Goal: Task Accomplishment & Management: Manage account settings

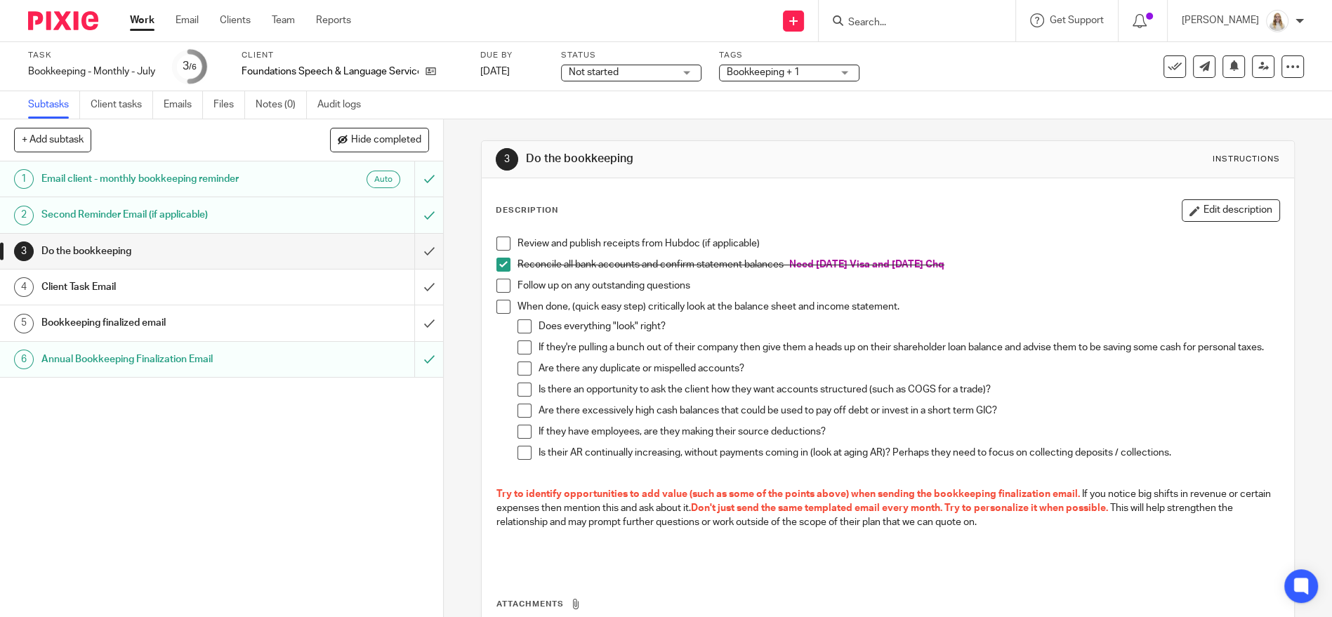
click at [926, 21] on input "Search" at bounding box center [910, 23] width 126 height 13
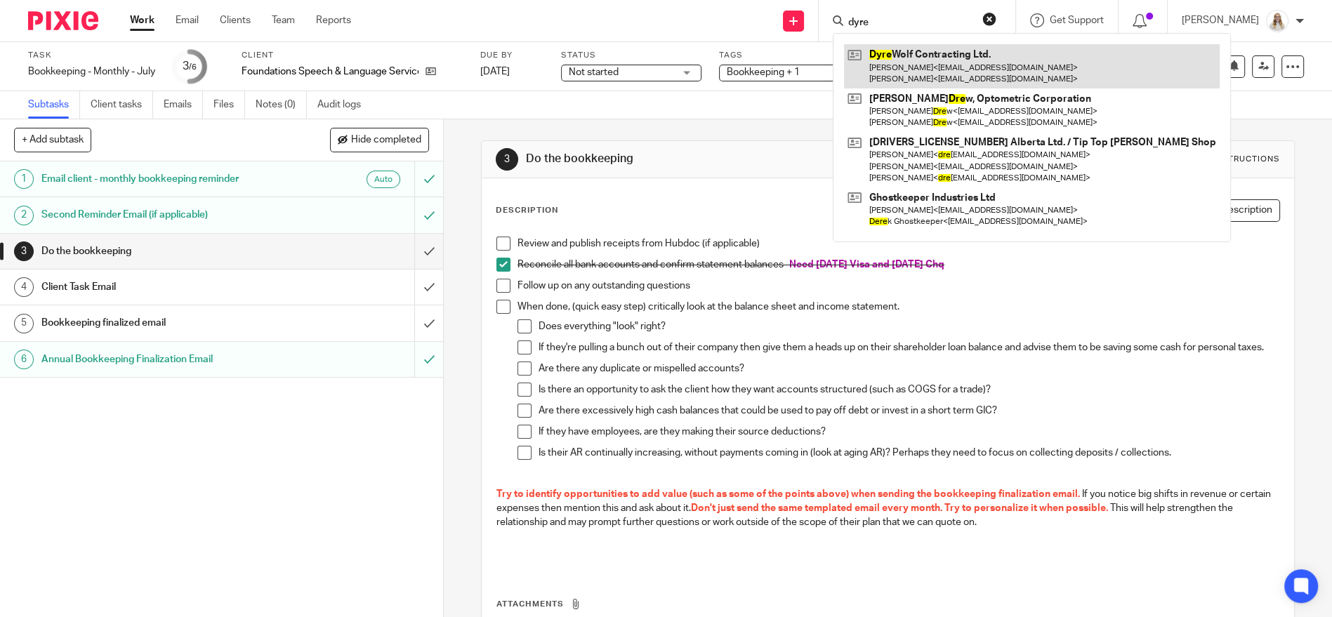
type input "dyre"
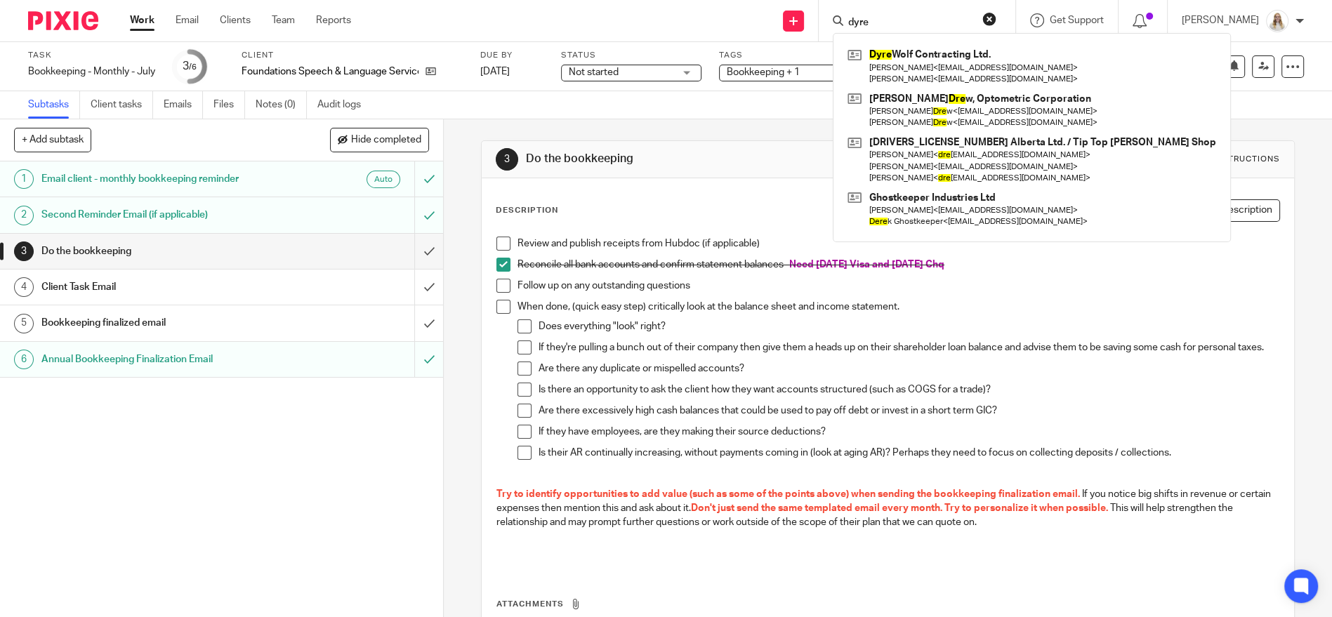
drag, startPoint x: 771, startPoint y: 148, endPoint x: 743, endPoint y: 129, distance: 32.9
click at [760, 141] on div "3 Do the bookkeeping Instructions" at bounding box center [888, 159] width 813 height 37
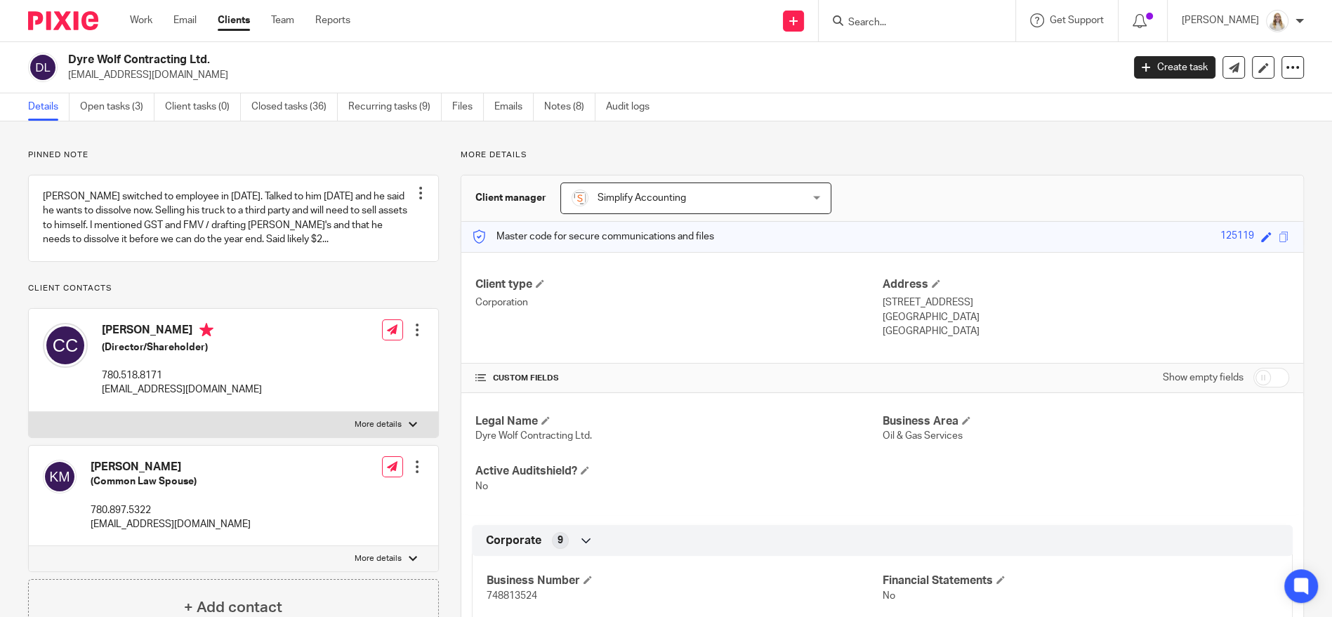
click at [115, 114] on link "Open tasks (3)" at bounding box center [117, 106] width 74 height 27
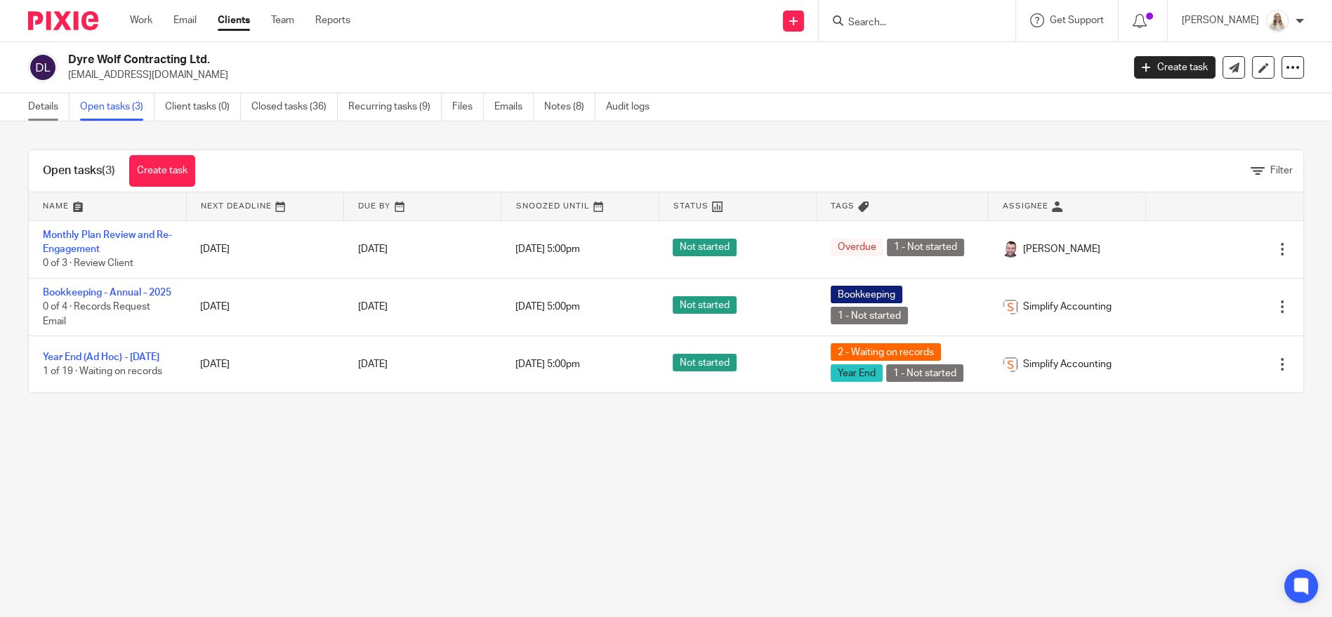
drag, startPoint x: 55, startPoint y: 100, endPoint x: 67, endPoint y: 64, distance: 38.4
click at [55, 101] on link "Details" at bounding box center [48, 106] width 41 height 27
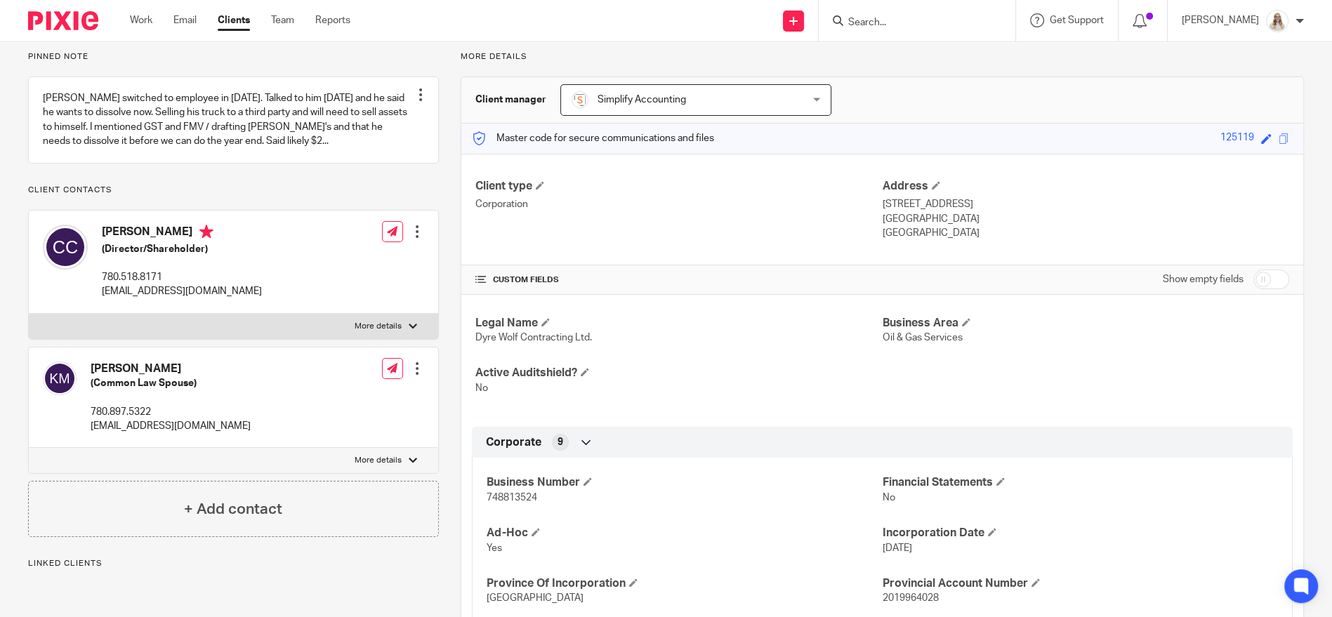
scroll to position [234, 0]
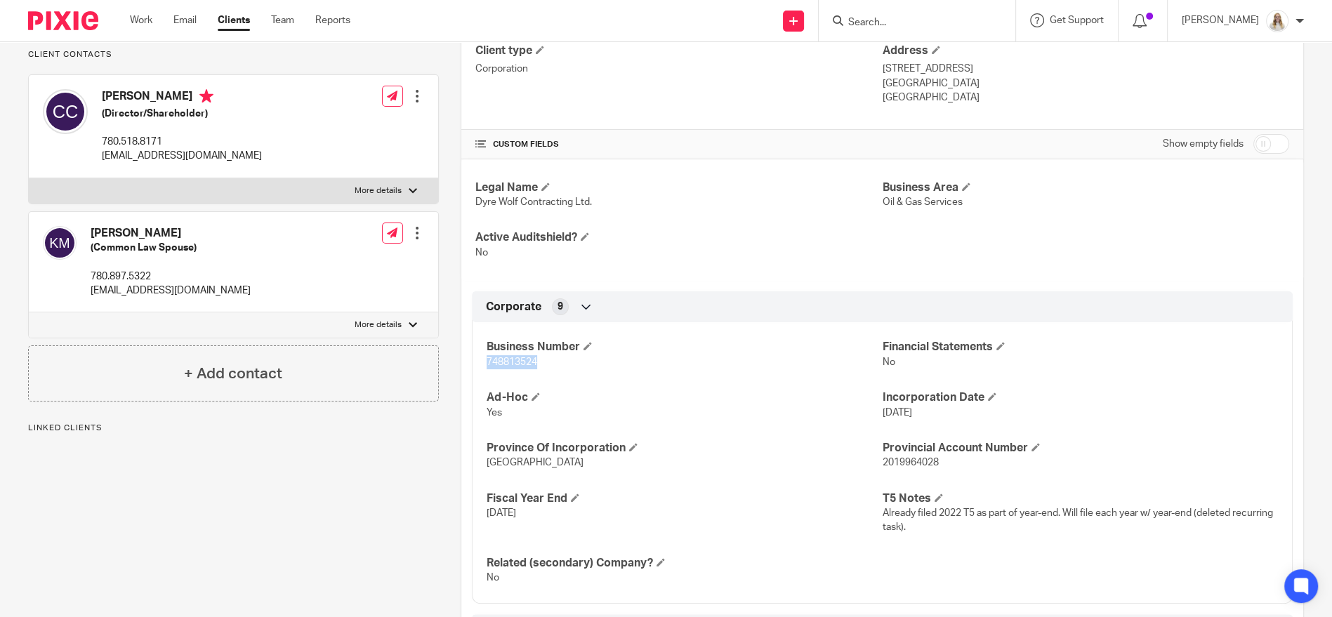
drag, startPoint x: 543, startPoint y: 365, endPoint x: 484, endPoint y: 366, distance: 59.0
click at [487, 366] on p "748813524" at bounding box center [684, 362] width 395 height 14
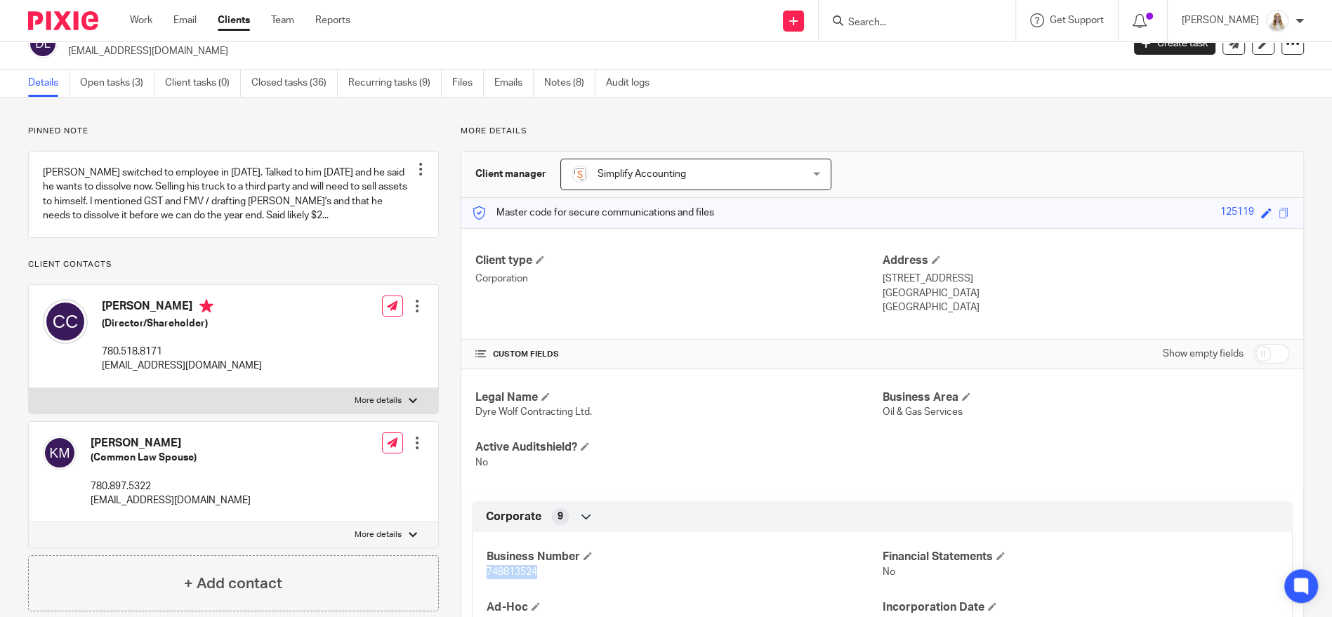
scroll to position [0, 0]
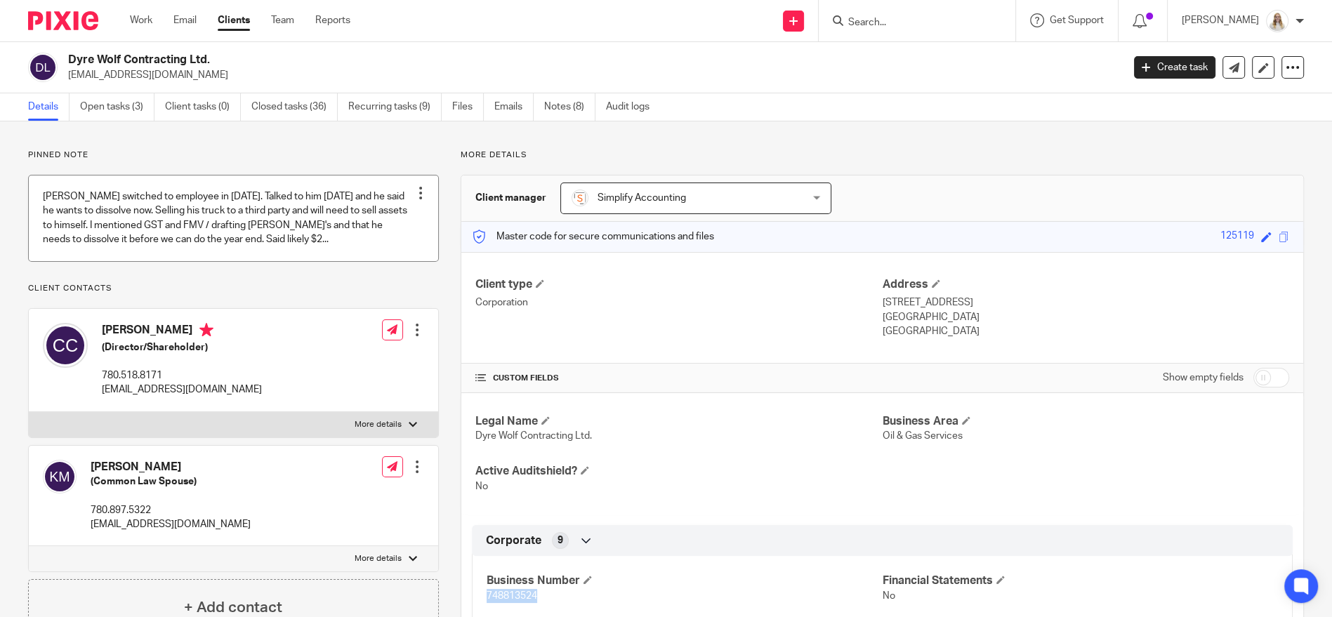
click at [269, 225] on link at bounding box center [234, 218] width 410 height 85
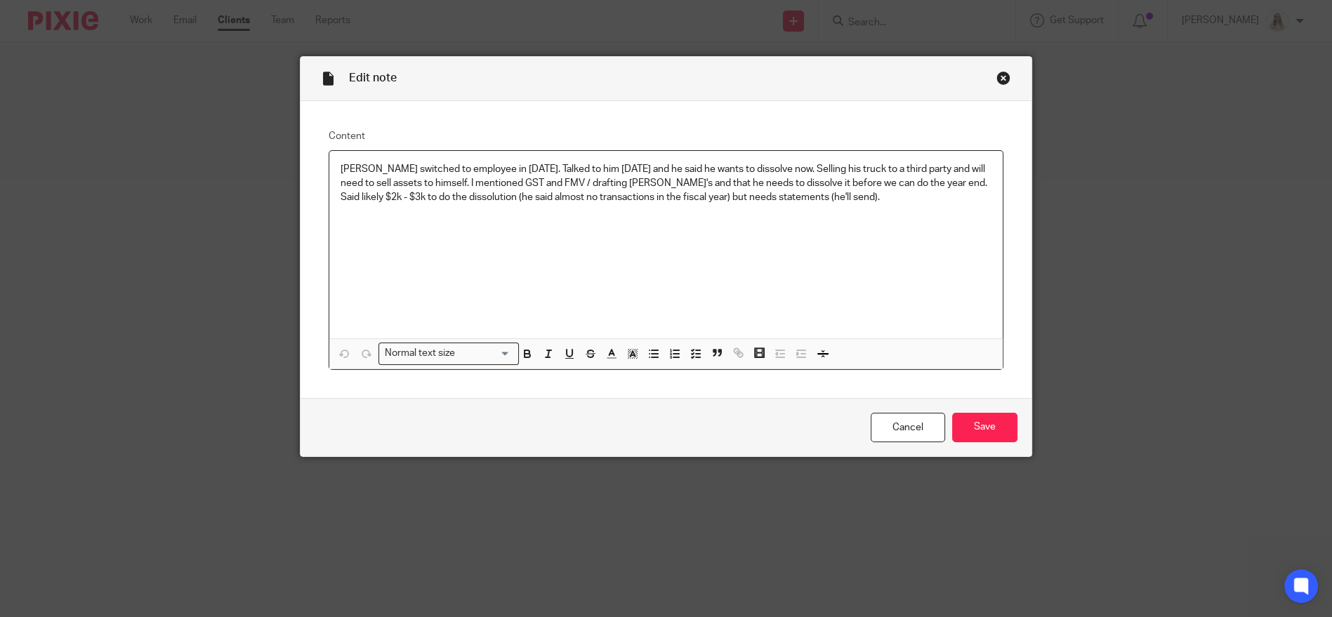
click at [997, 78] on div "Close this dialog window" at bounding box center [1004, 78] width 14 height 14
click at [998, 81] on div "Close this dialog window" at bounding box center [1004, 78] width 14 height 14
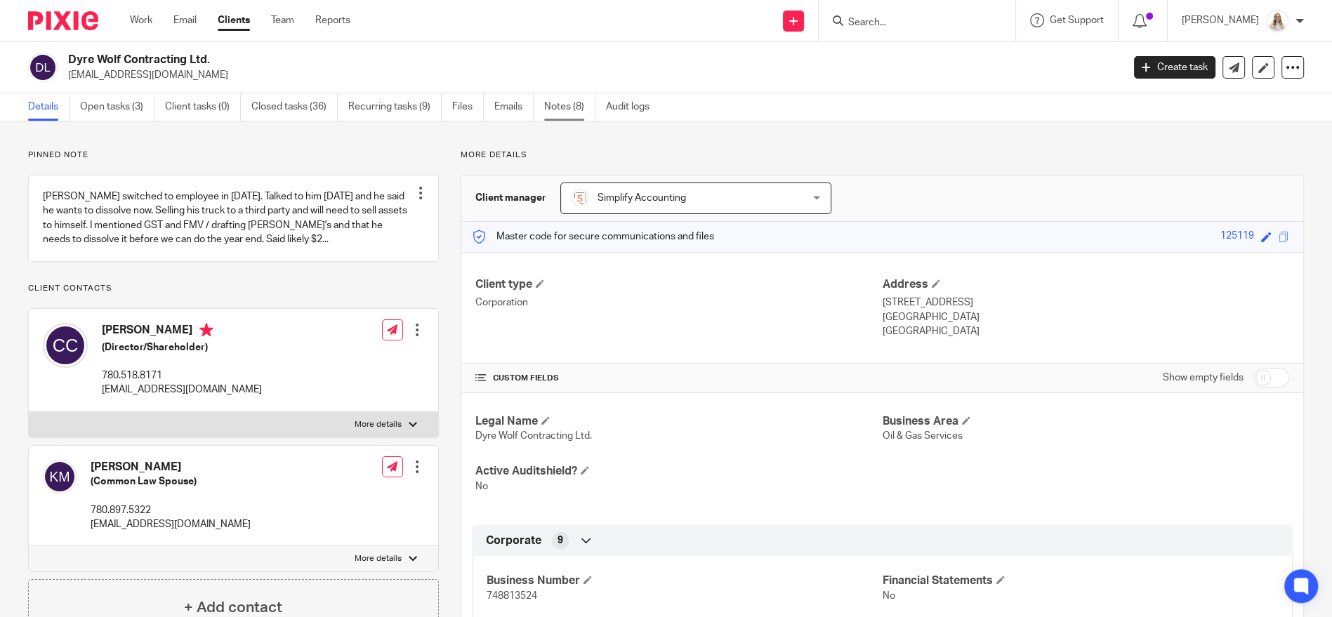
click at [584, 110] on link "Notes (8)" at bounding box center [569, 106] width 51 height 27
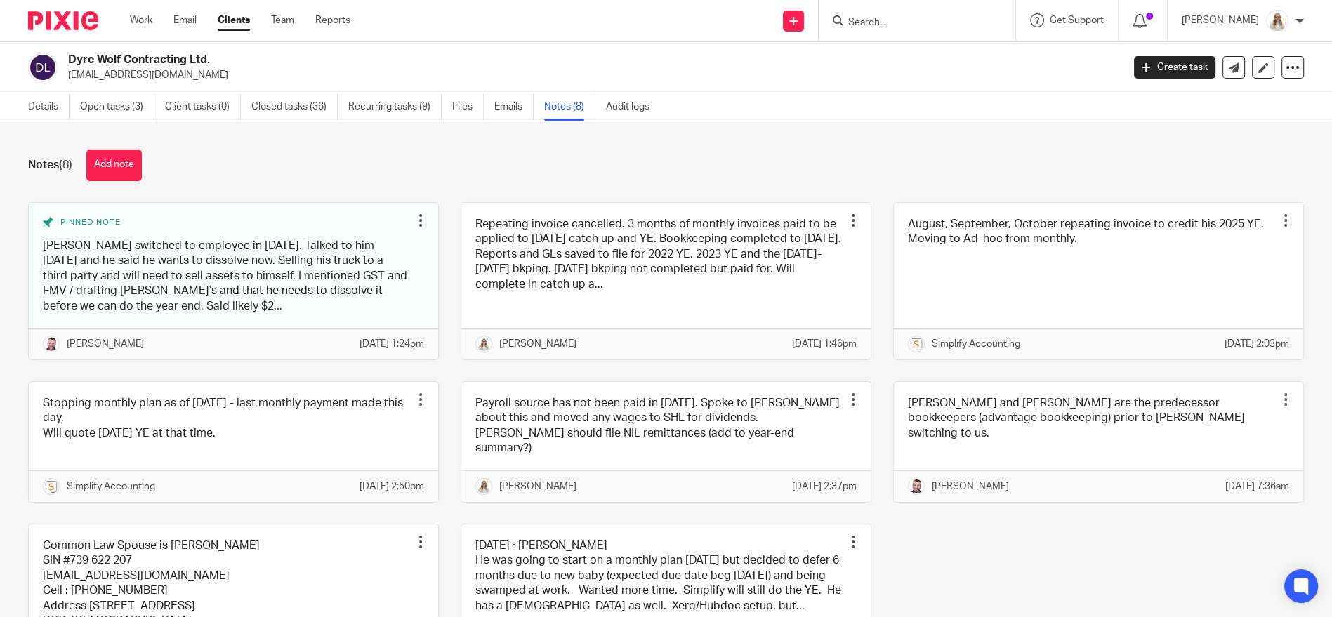
click at [190, 126] on div "Notes (8) Add note Pinned note Chris switched to employee in 2024. Talked to hi…" at bounding box center [666, 370] width 1332 height 496
click at [106, 114] on link "Open tasks (3)" at bounding box center [117, 106] width 74 height 27
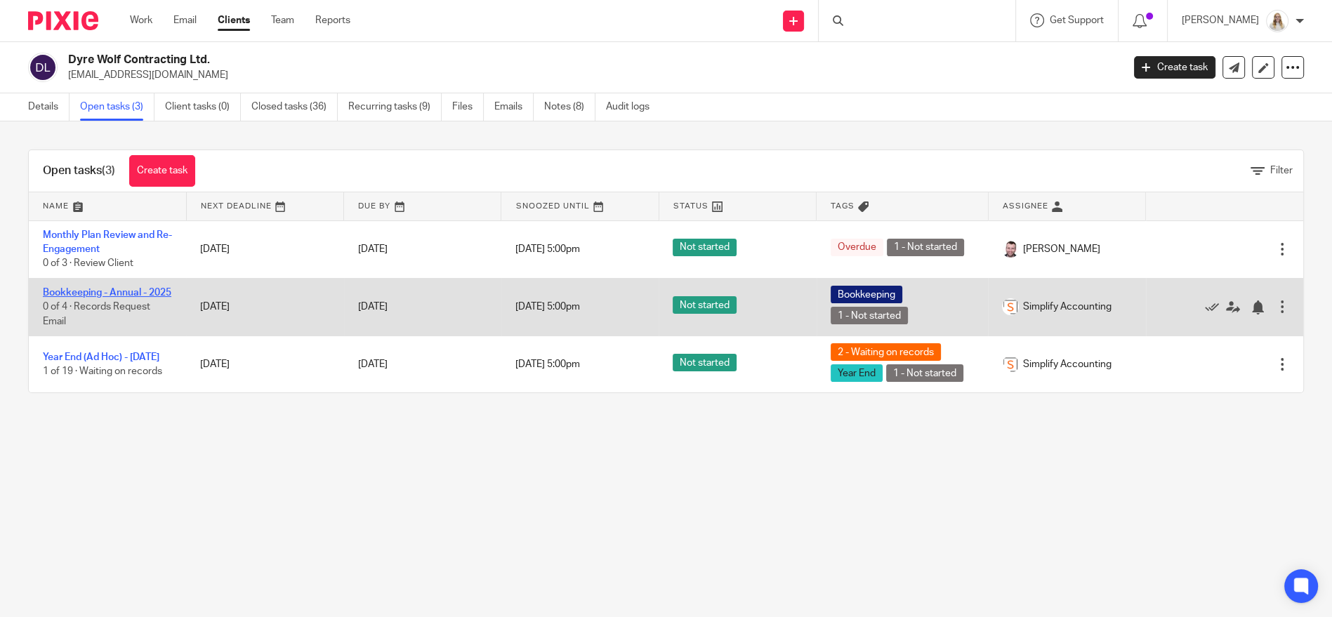
click at [108, 289] on link "Bookkeeping - Annual - 2025" at bounding box center [107, 293] width 129 height 10
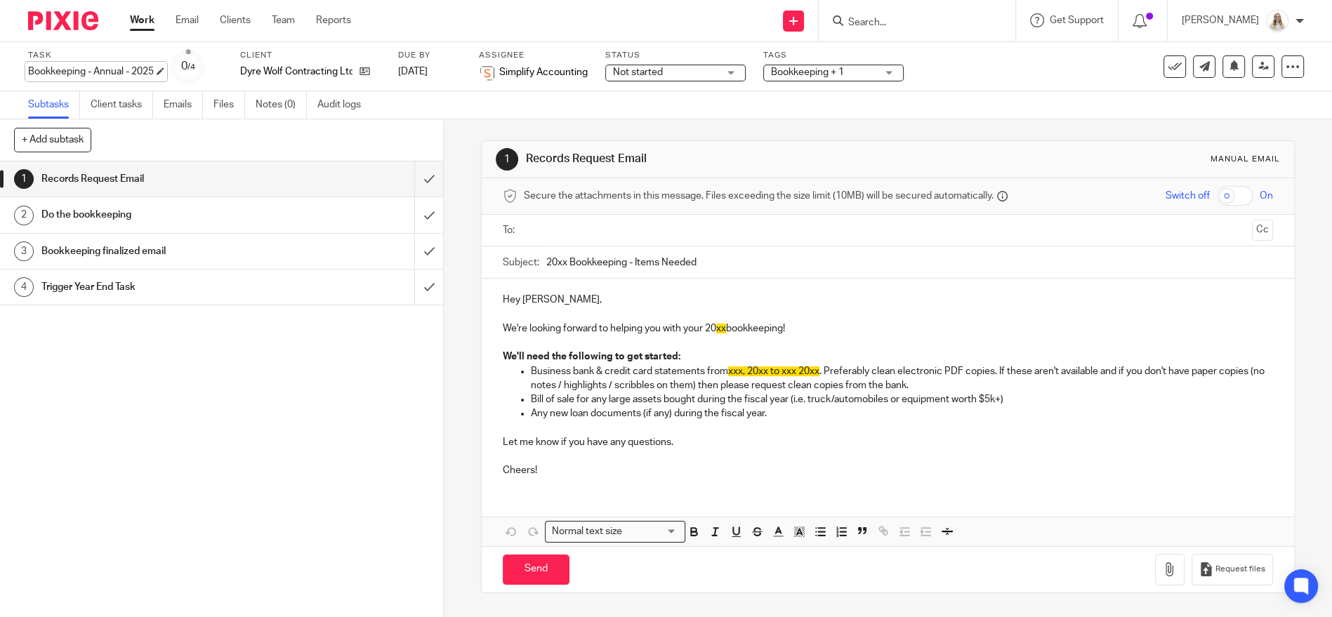
click at [105, 67] on div "Bookkeeping - Annual - 2025 Save Bookkeeping - Annual - 2025" at bounding box center [91, 72] width 126 height 14
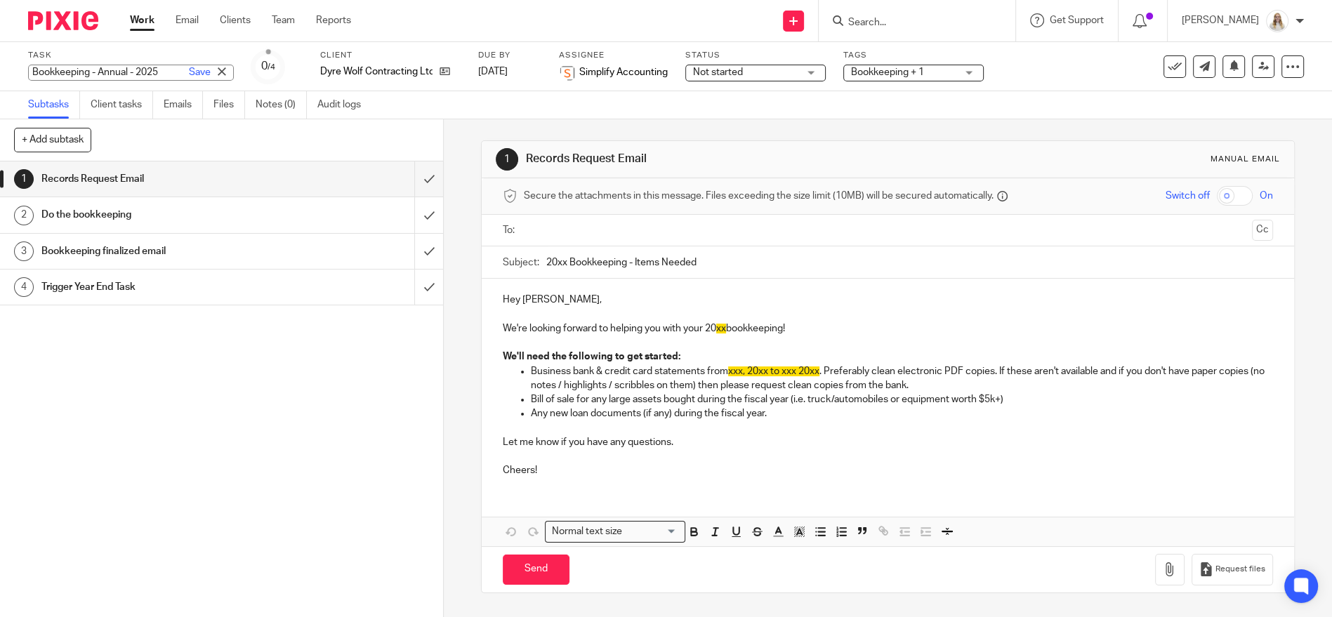
drag, startPoint x: 135, startPoint y: 68, endPoint x: 142, endPoint y: 69, distance: 7.1
click at [136, 69] on input "Bookkeeping - Annual - 2025" at bounding box center [131, 73] width 206 height 16
click at [139, 71] on input "Bookkeeping - Annual - 2025" at bounding box center [131, 73] width 206 height 16
click at [140, 72] on div "Bookkeeping - Annual - Oct to July2025 Save Bookkeeping - Annual - Oct to July2…" at bounding box center [131, 73] width 206 height 16
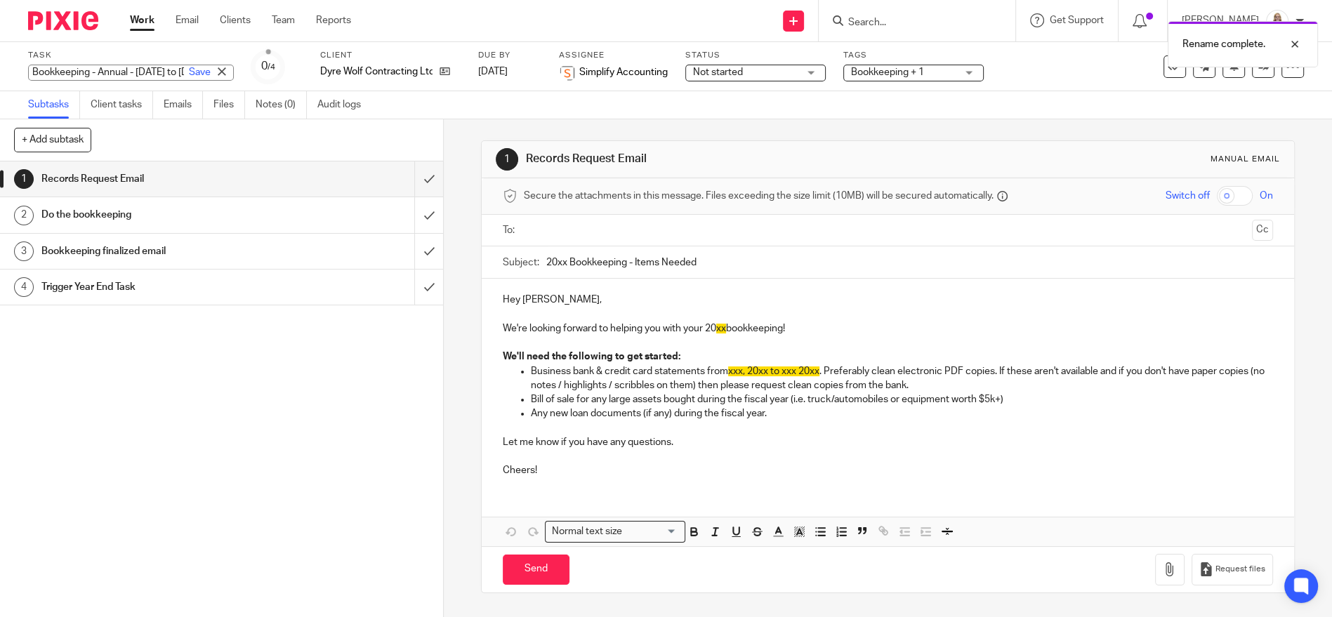
scroll to position [0, 56]
type input "Bookkeeping - Annual - [DATE] to [DATE]"
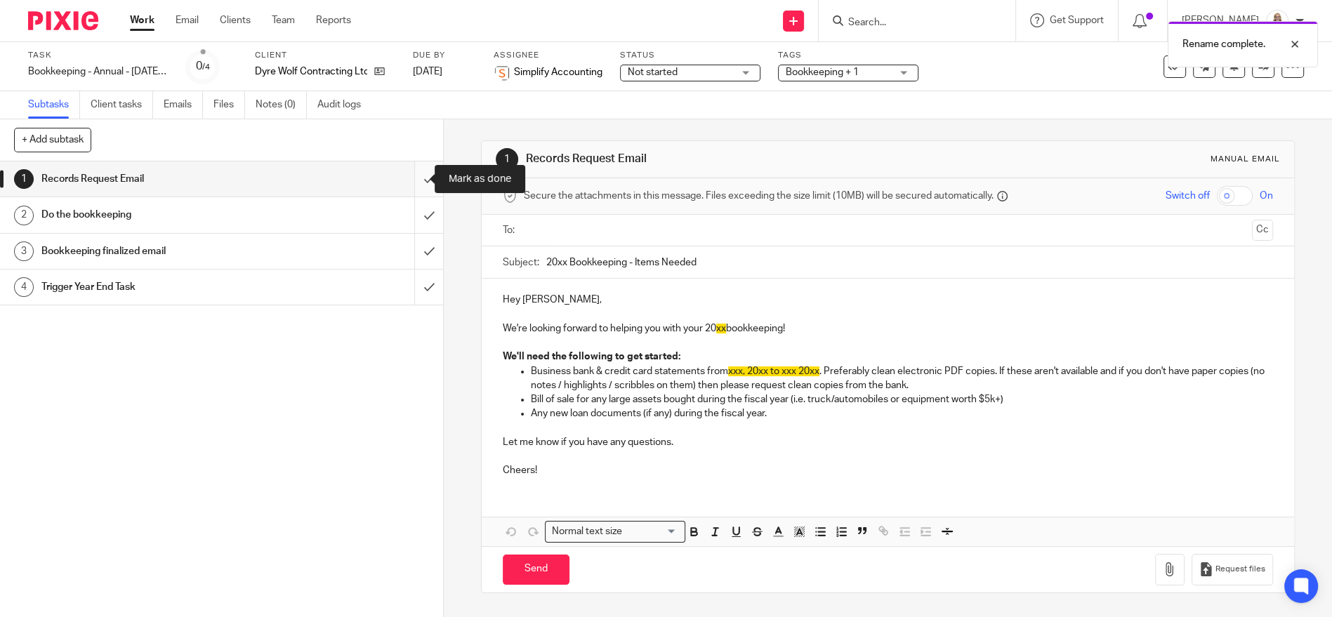
click at [421, 179] on input "submit" at bounding box center [221, 179] width 443 height 35
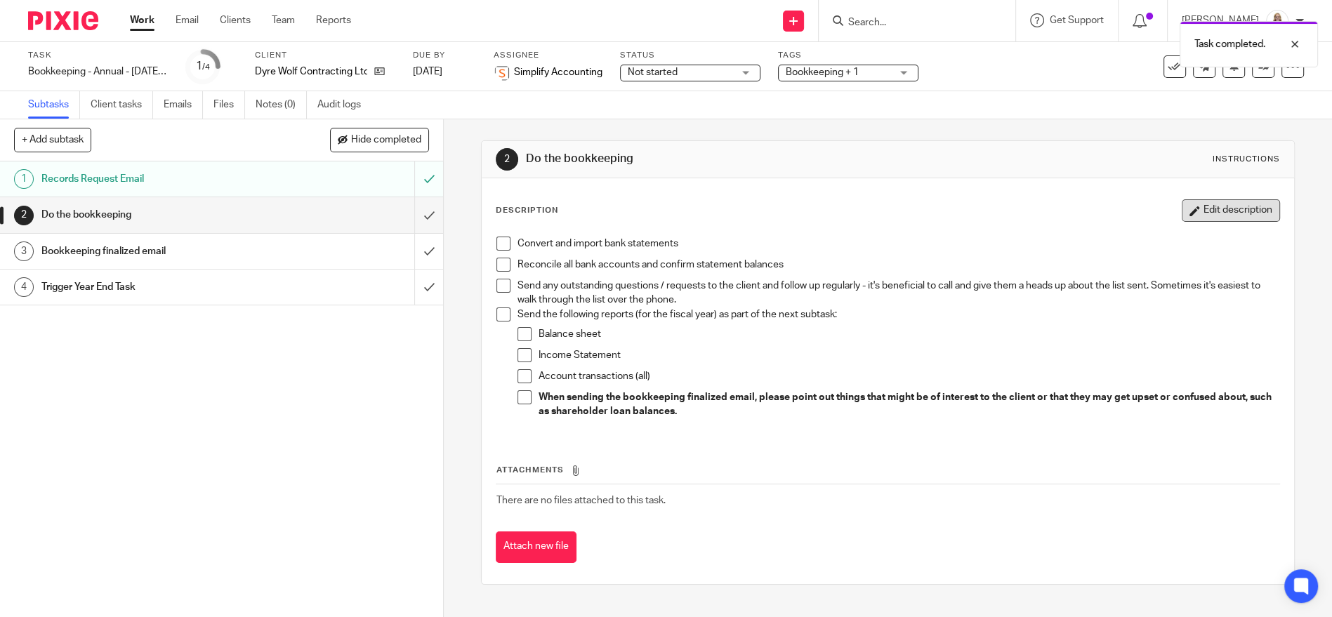
click at [1203, 204] on button "Edit description" at bounding box center [1231, 210] width 98 height 22
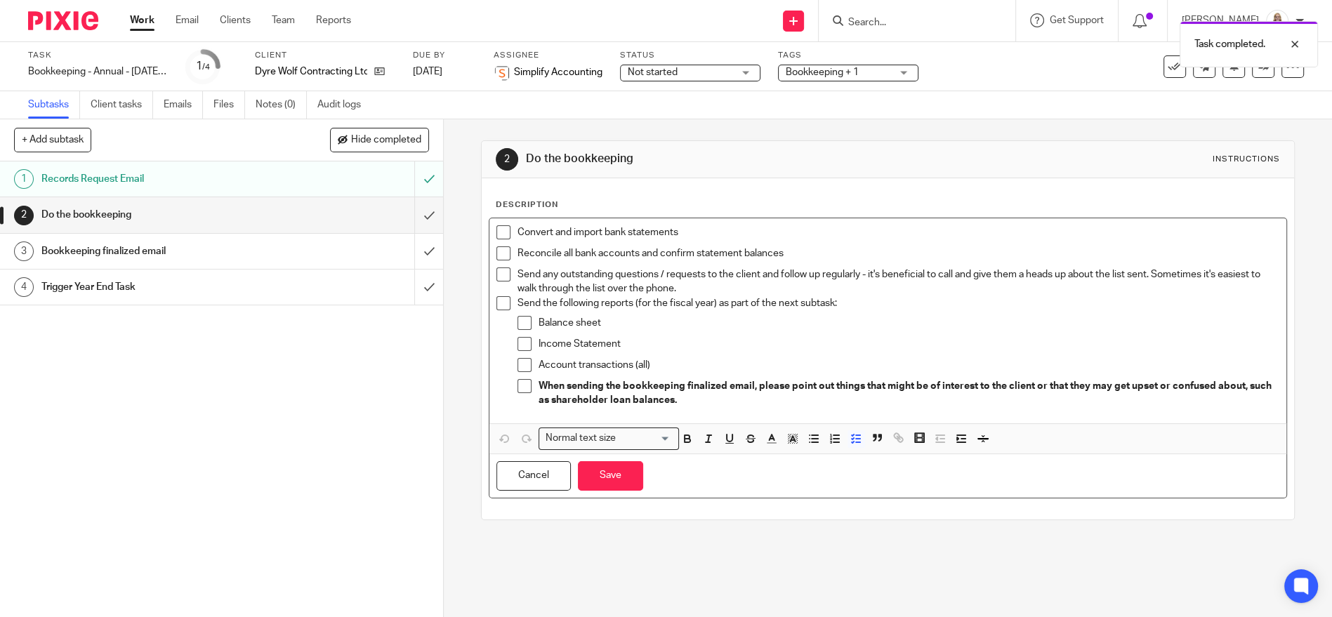
click at [683, 232] on p "Convert and import bank statements" at bounding box center [899, 232] width 762 height 14
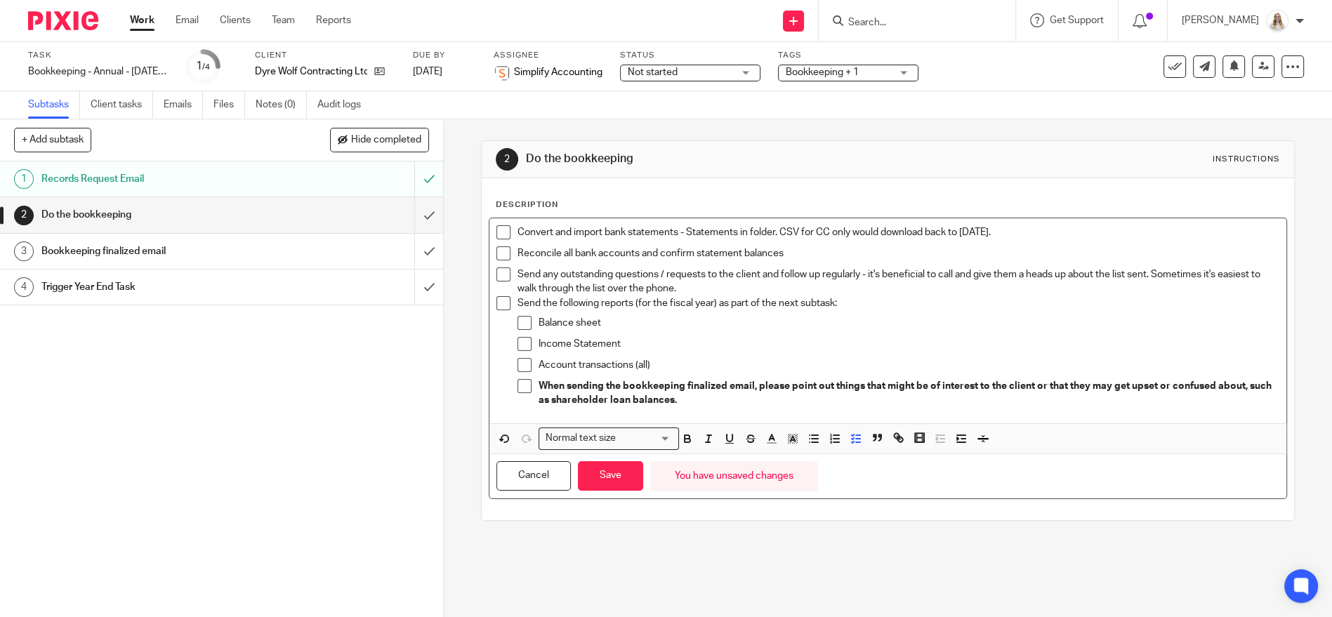
drag, startPoint x: 1037, startPoint y: 237, endPoint x: 683, endPoint y: 239, distance: 354.0
click at [683, 239] on p "Convert and import bank statements - Statements in folder. CSV for CC only woul…" at bounding box center [899, 232] width 762 height 14
click at [683, 436] on icon "button" at bounding box center [687, 439] width 13 height 13
click at [771, 439] on line "button" at bounding box center [773, 439] width 4 height 0
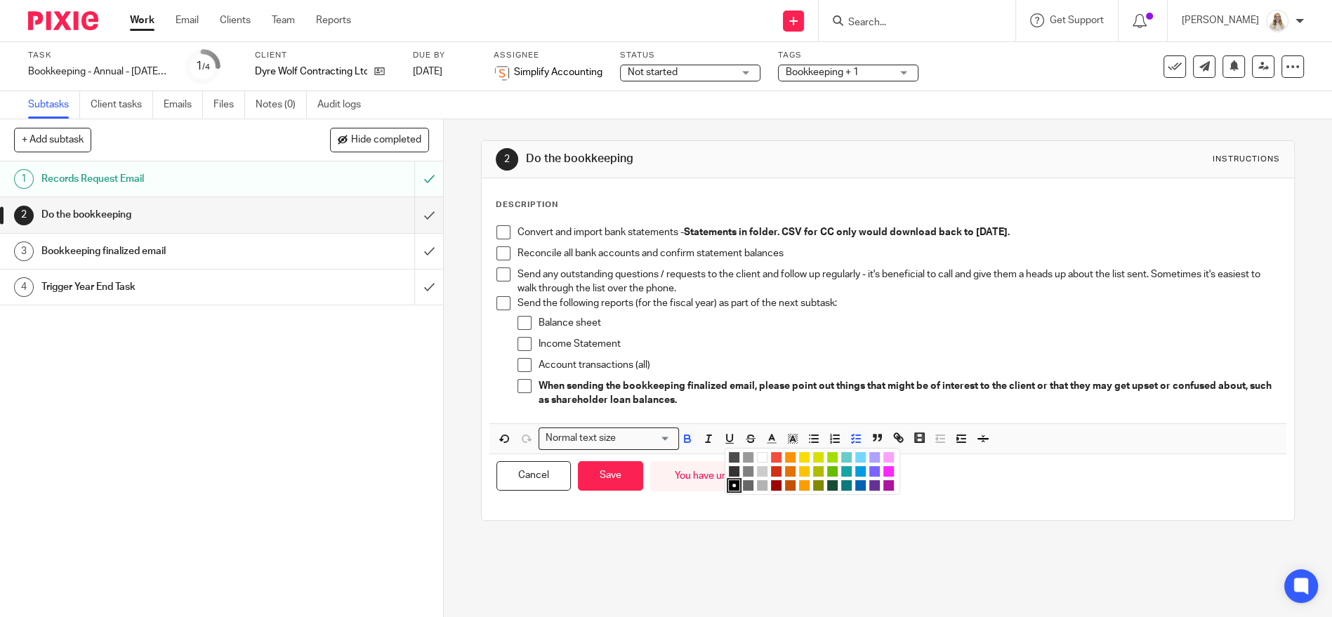
click at [884, 483] on li "color:#AB149E" at bounding box center [889, 485] width 11 height 11
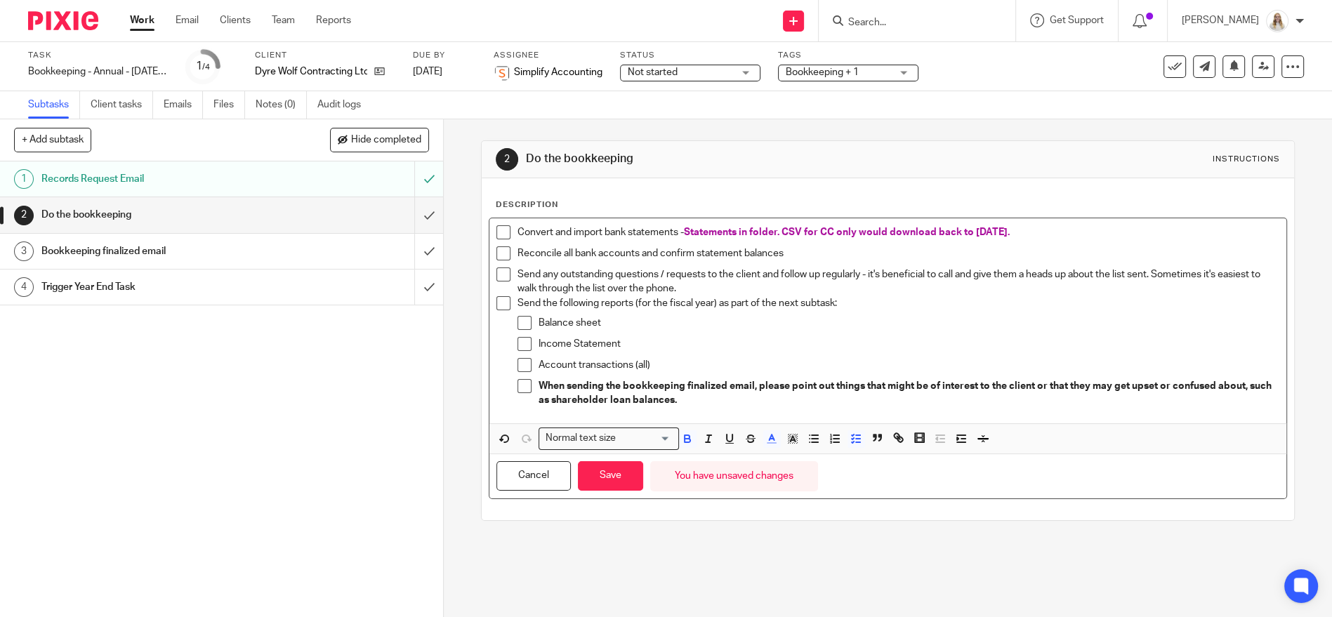
click at [1049, 235] on p "Convert and import bank statements - Statements in folder. CSV for CC only woul…" at bounding box center [899, 232] width 762 height 14
drag, startPoint x: 1255, startPoint y: 230, endPoint x: 1015, endPoint y: 244, distance: 239.9
click at [1018, 243] on div "Convert and import bank statements - Statements in folder. CSV for CC only woul…" at bounding box center [899, 235] width 762 height 21
click at [683, 440] on icon "button" at bounding box center [687, 439] width 13 height 13
click at [610, 240] on p "Convert and import bank statements - Statements in folder. CSV for CC only woul…" at bounding box center [899, 232] width 762 height 14
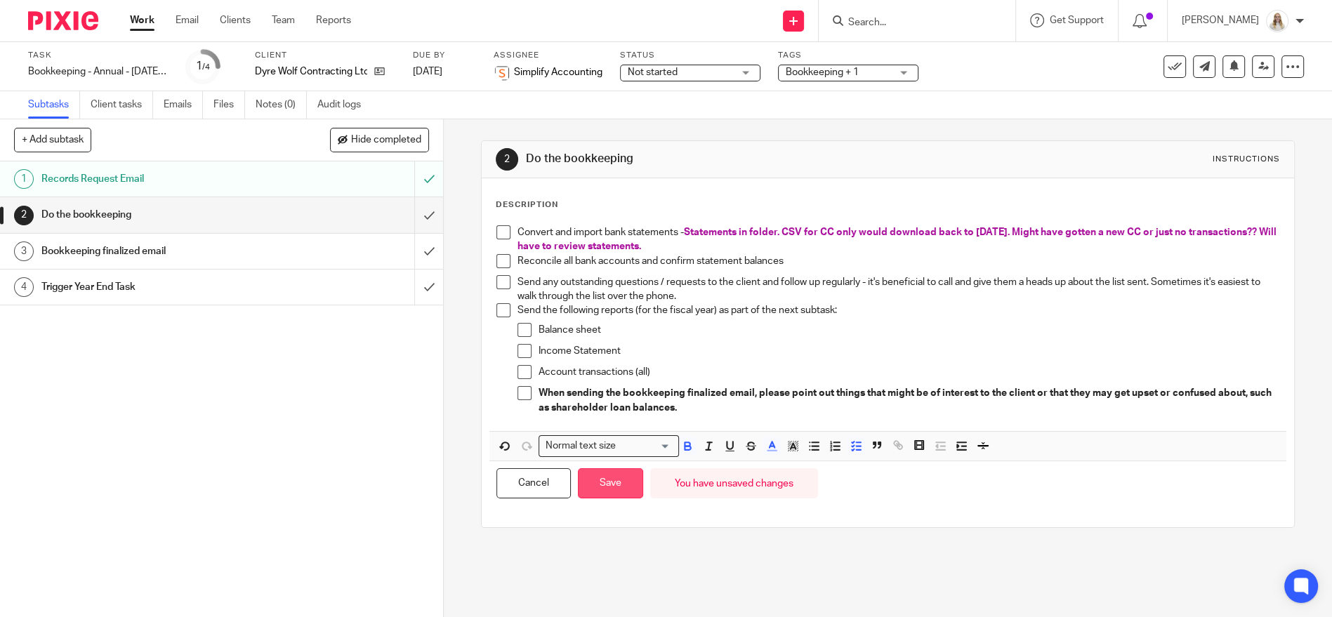
click at [627, 484] on button "Save" at bounding box center [610, 484] width 65 height 30
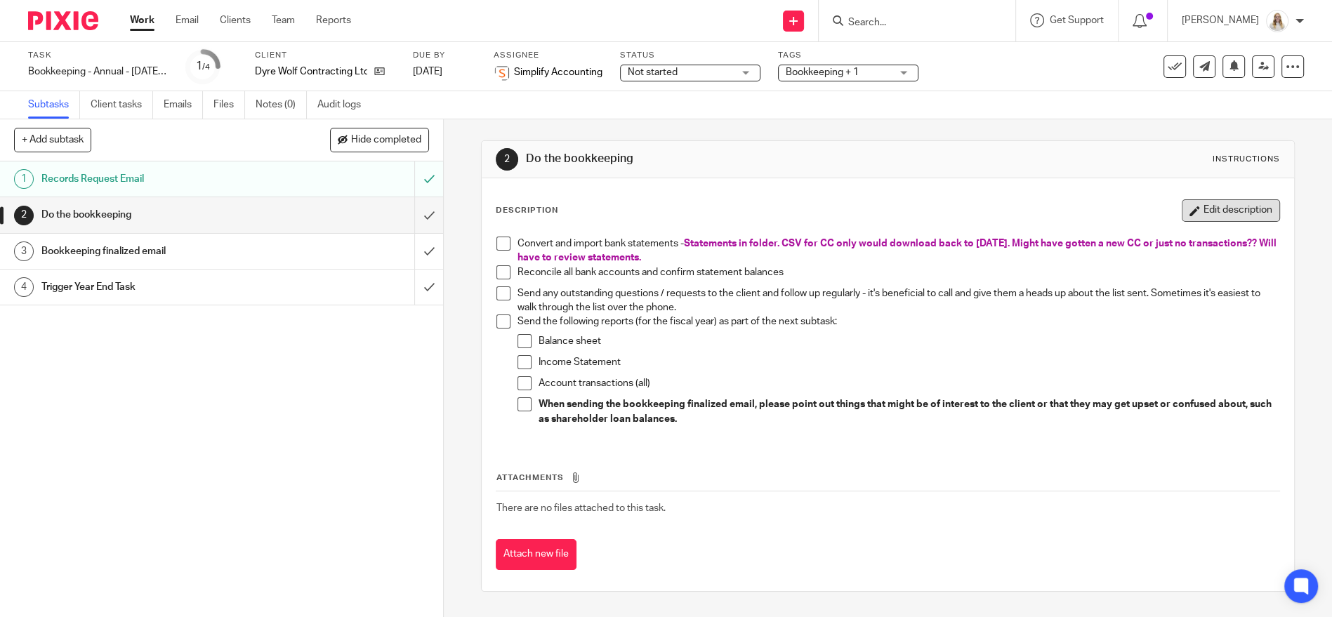
click at [1182, 207] on button "Edit description" at bounding box center [1231, 210] width 98 height 22
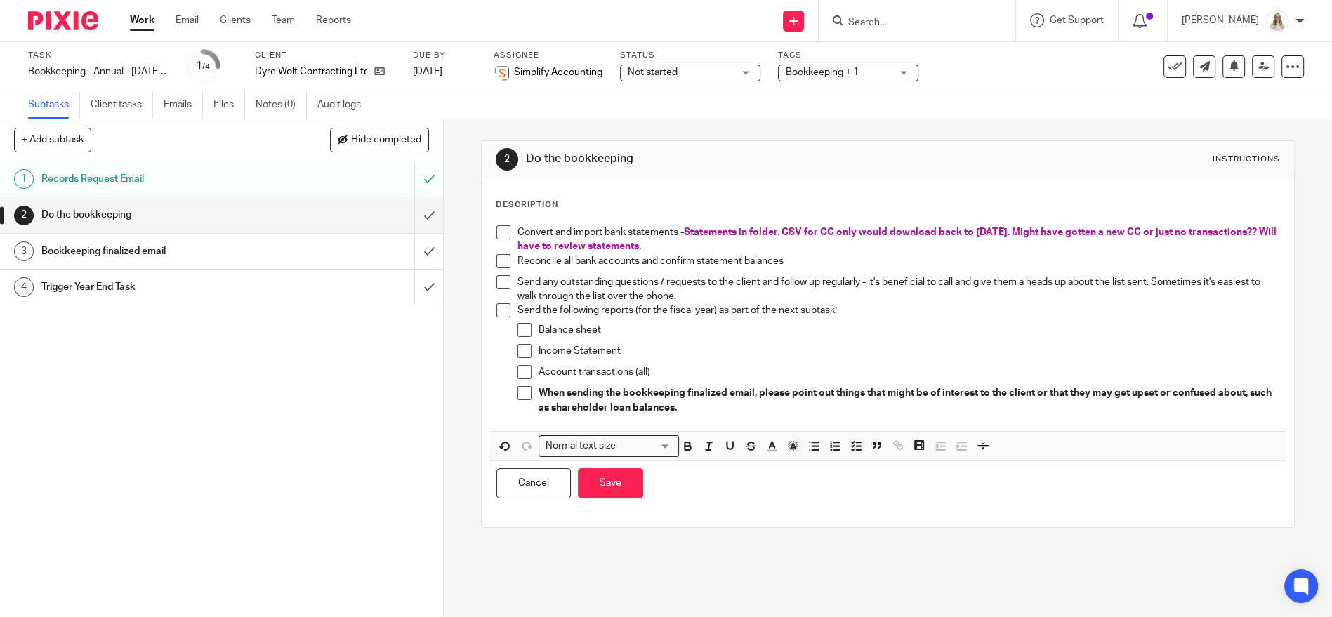
click at [753, 249] on p "Convert and import bank statements - Statements in folder. CSV for CC only woul…" at bounding box center [899, 239] width 762 height 29
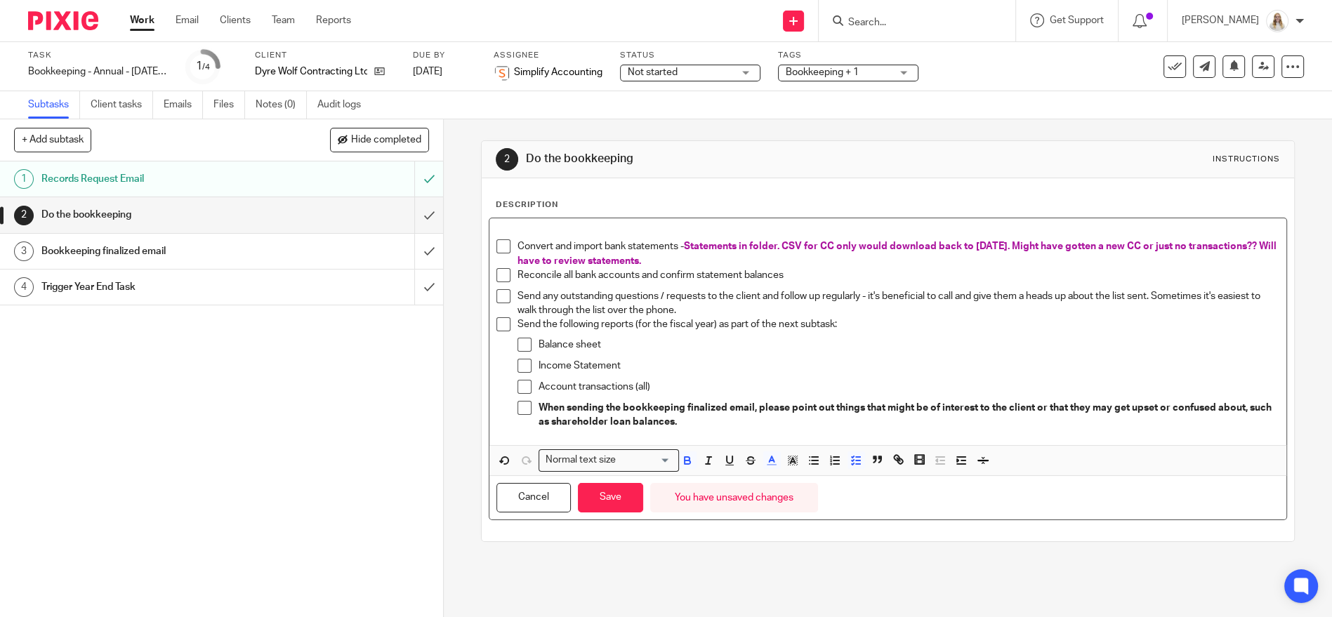
drag, startPoint x: 738, startPoint y: 258, endPoint x: 686, endPoint y: 247, distance: 53.2
click at [686, 247] on p "Convert and import bank statements - Statements in folder. CSV for CC only woul…" at bounding box center [899, 254] width 762 height 29
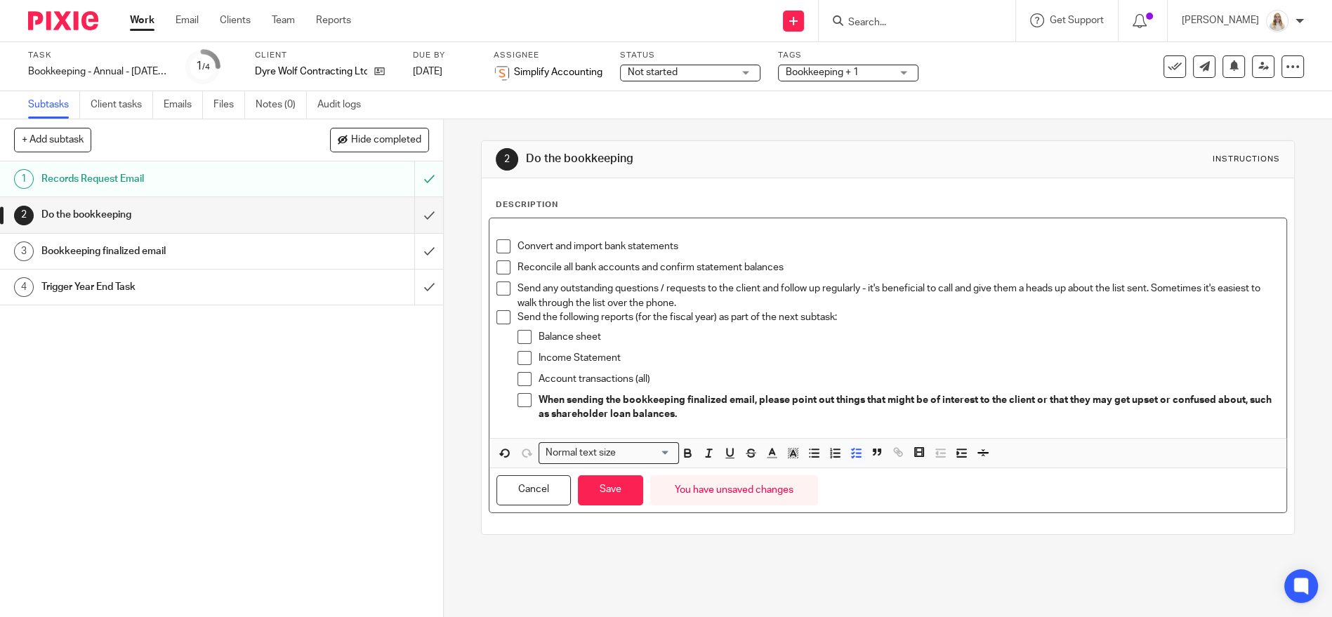
click at [721, 228] on p at bounding box center [888, 232] width 783 height 14
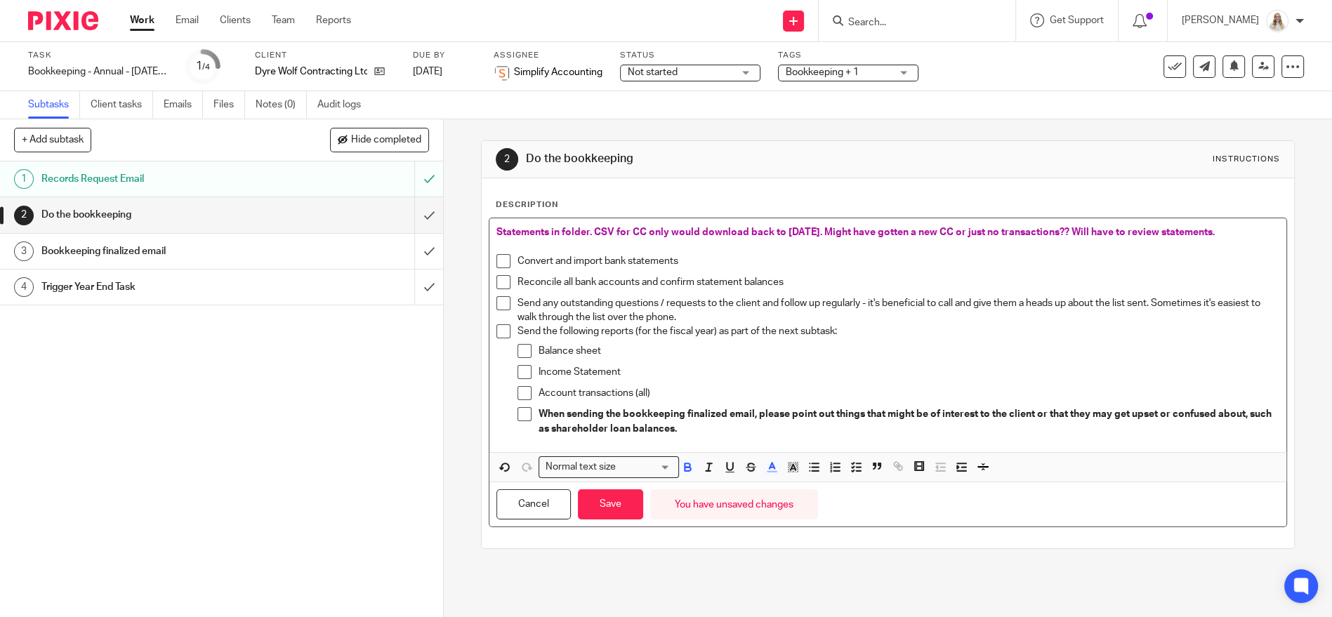
click at [491, 230] on div "Statements in folder. CSV for CC only would download back to Feb 2025. Might ha…" at bounding box center [888, 335] width 797 height 234
click at [812, 471] on line "button" at bounding box center [815, 471] width 6 height 0
click at [1254, 232] on p "Statements in folder. CSV for CC only would download back to Feb 2025. Might ha…" at bounding box center [902, 232] width 755 height 14
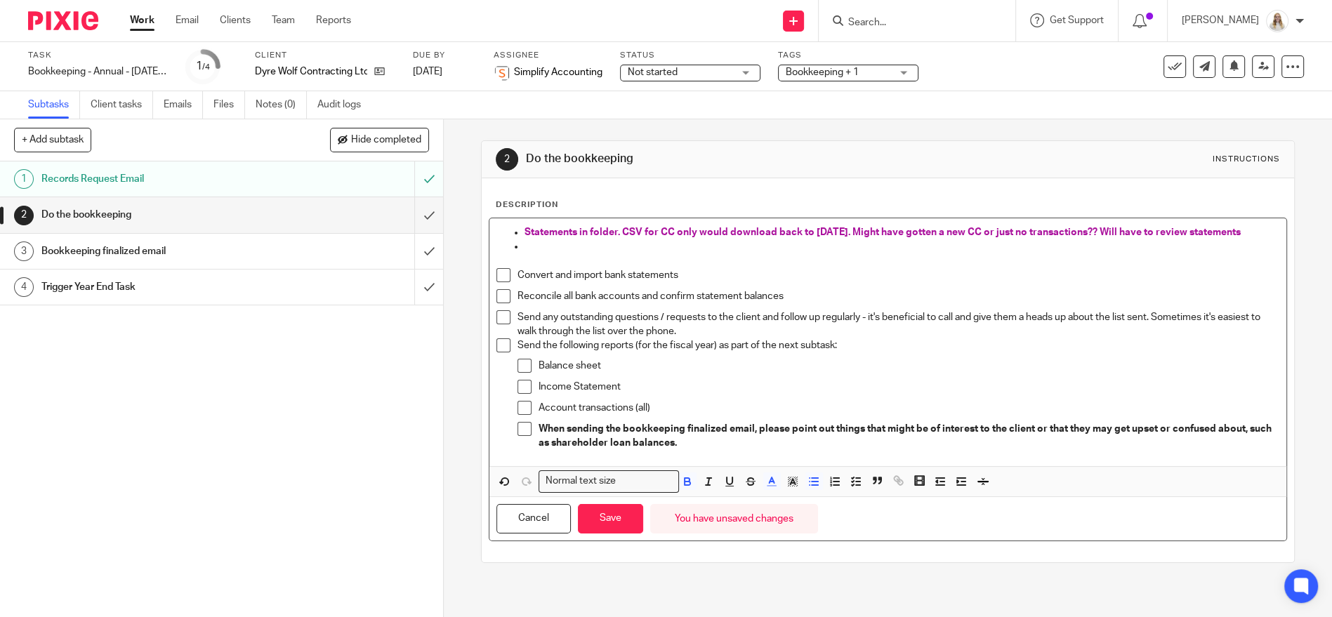
click at [1243, 234] on p "Statements in folder. CSV for CC only would download back to Feb 2025. Might ha…" at bounding box center [902, 232] width 755 height 14
click at [671, 248] on p at bounding box center [902, 247] width 755 height 14
drag, startPoint x: 556, startPoint y: 247, endPoint x: 583, endPoint y: 261, distance: 31.1
click at [556, 247] on span "Bkping done to Sept 30." at bounding box center [578, 247] width 107 height 10
click at [605, 516] on button "Save" at bounding box center [610, 519] width 65 height 30
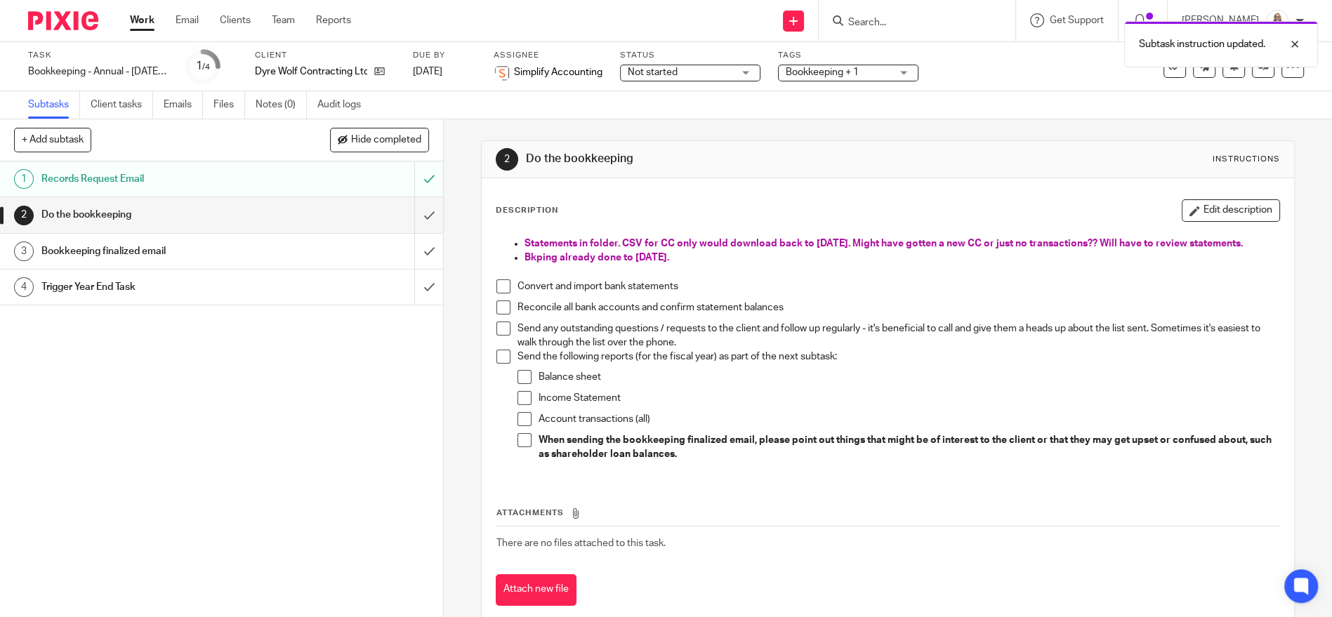
click at [1182, 206] on button "Edit description" at bounding box center [1231, 210] width 98 height 22
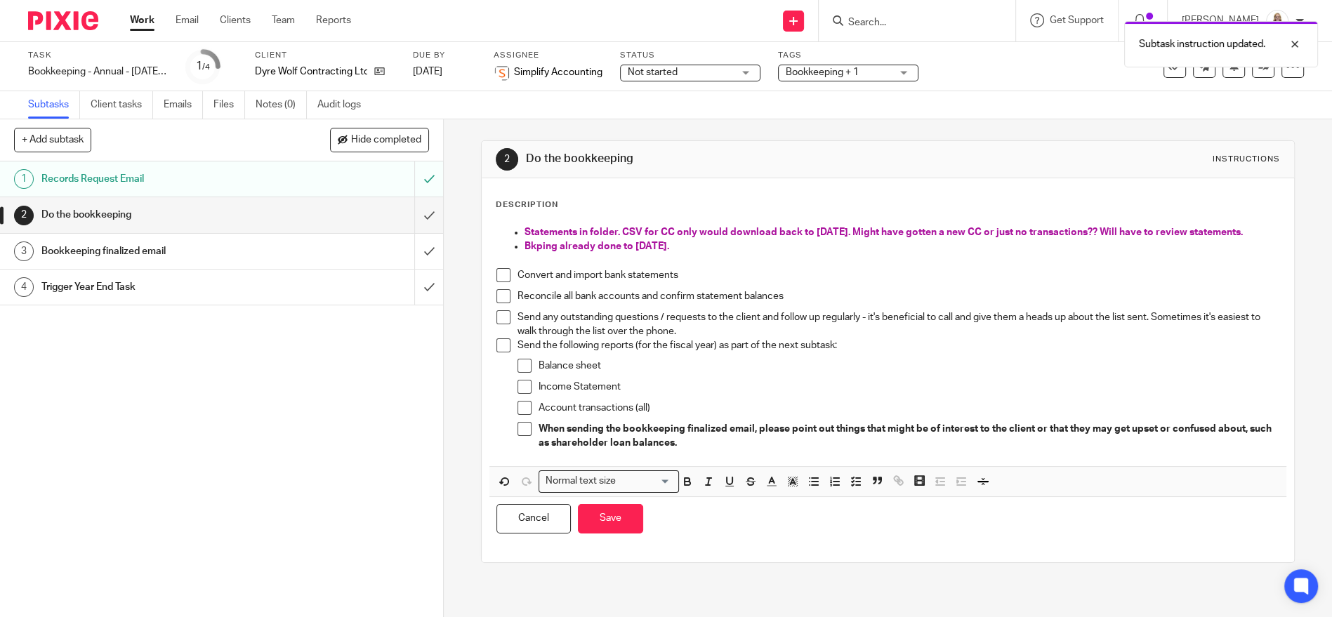
click at [714, 251] on p "Bkping already done to Sept 30." at bounding box center [902, 247] width 755 height 14
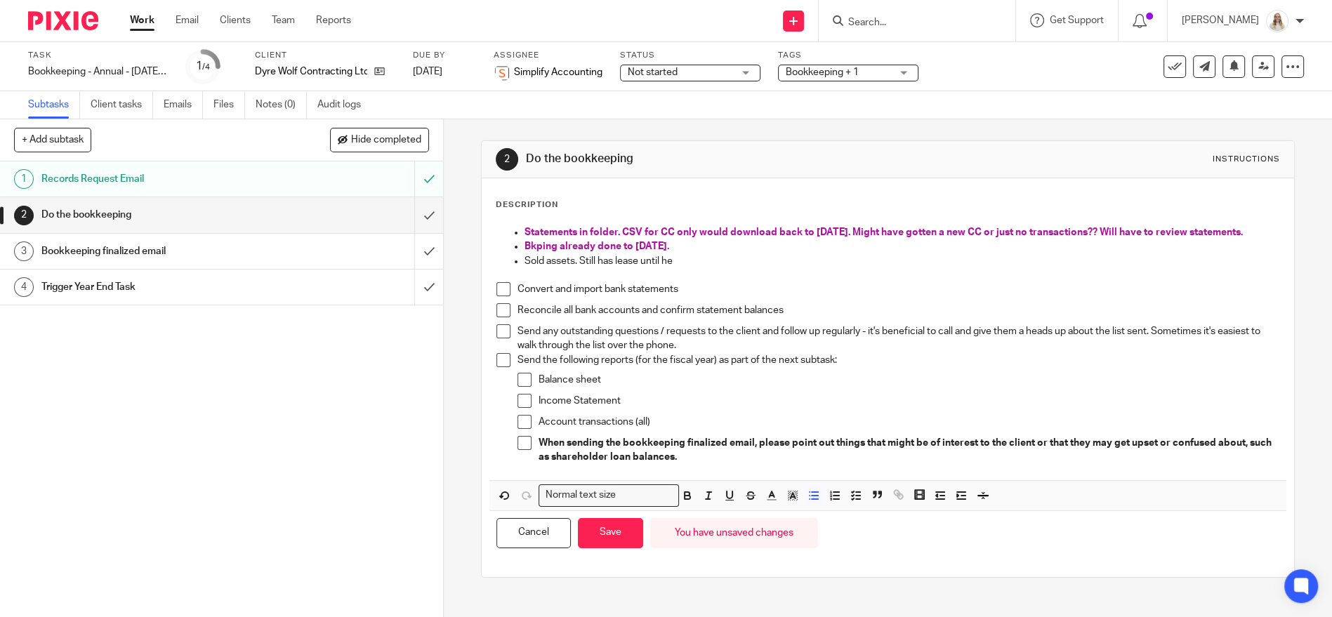
click at [679, 259] on p "Sold assets. Still has lease until he" at bounding box center [902, 261] width 755 height 14
click at [673, 261] on p "Sold assets. Still has lease until he" at bounding box center [902, 261] width 755 height 14
drag, startPoint x: 617, startPoint y: 262, endPoint x: 579, endPoint y: 265, distance: 38.0
click at [579, 265] on p "Sold assets. Still has lease until he" at bounding box center [902, 261] width 755 height 14
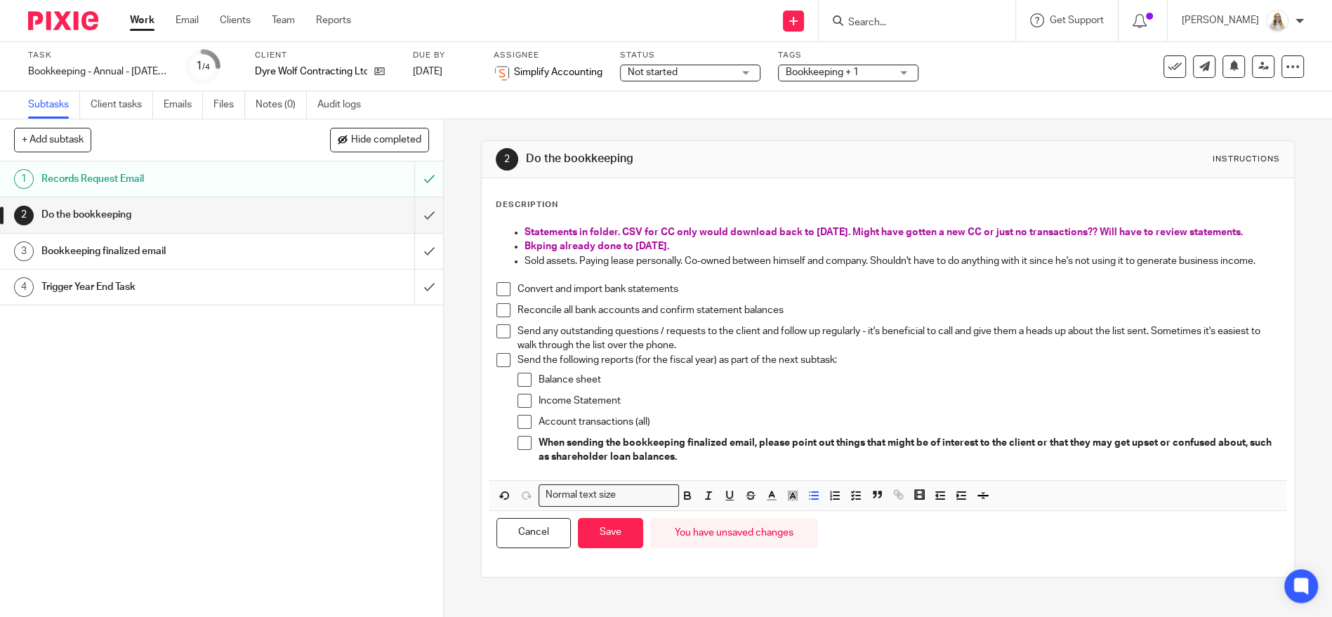
click at [1236, 259] on p "Sold assets. Paying lease personally. Co-owned between himself and company. Sho…" at bounding box center [902, 261] width 755 height 14
drag, startPoint x: 560, startPoint y: 276, endPoint x: 505, endPoint y: 261, distance: 56.9
click at [505, 261] on ul "Statements in folder. CSV for CC only would download back to Feb 2025. Might ha…" at bounding box center [888, 246] width 783 height 43
click at [685, 499] on icon "button" at bounding box center [688, 498] width 6 height 4
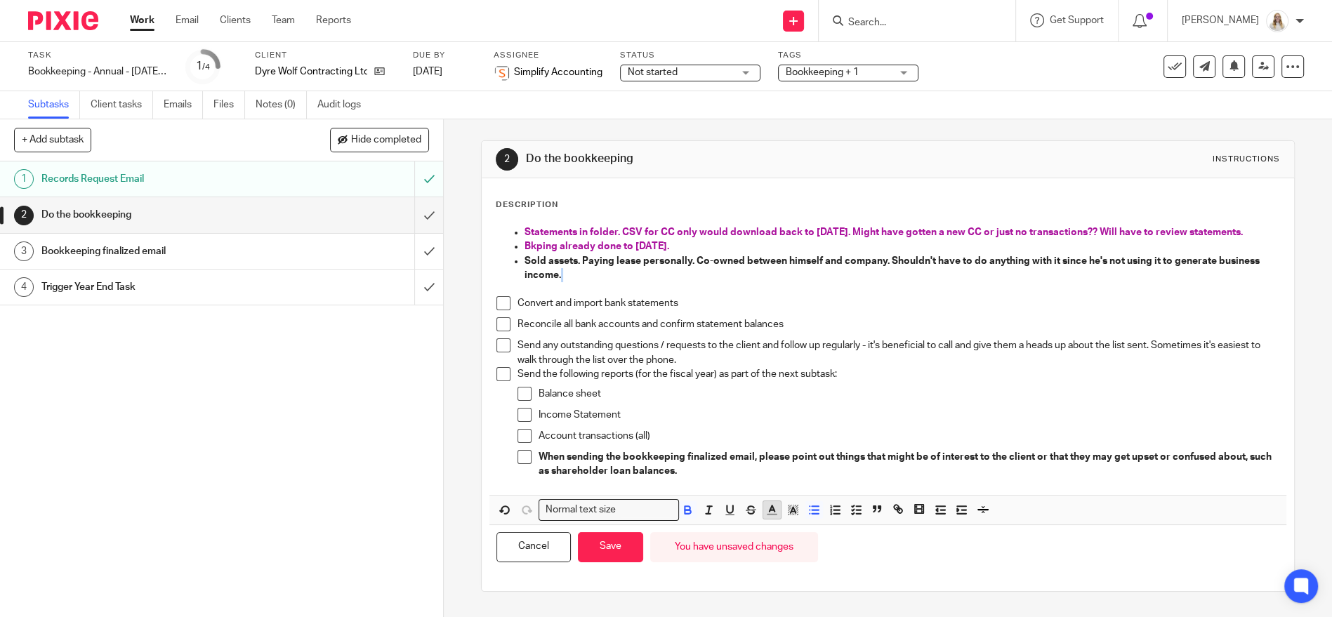
click at [771, 510] on line "button" at bounding box center [773, 510] width 4 height 0
click at [884, 554] on li "color:#AB149E" at bounding box center [889, 556] width 11 height 11
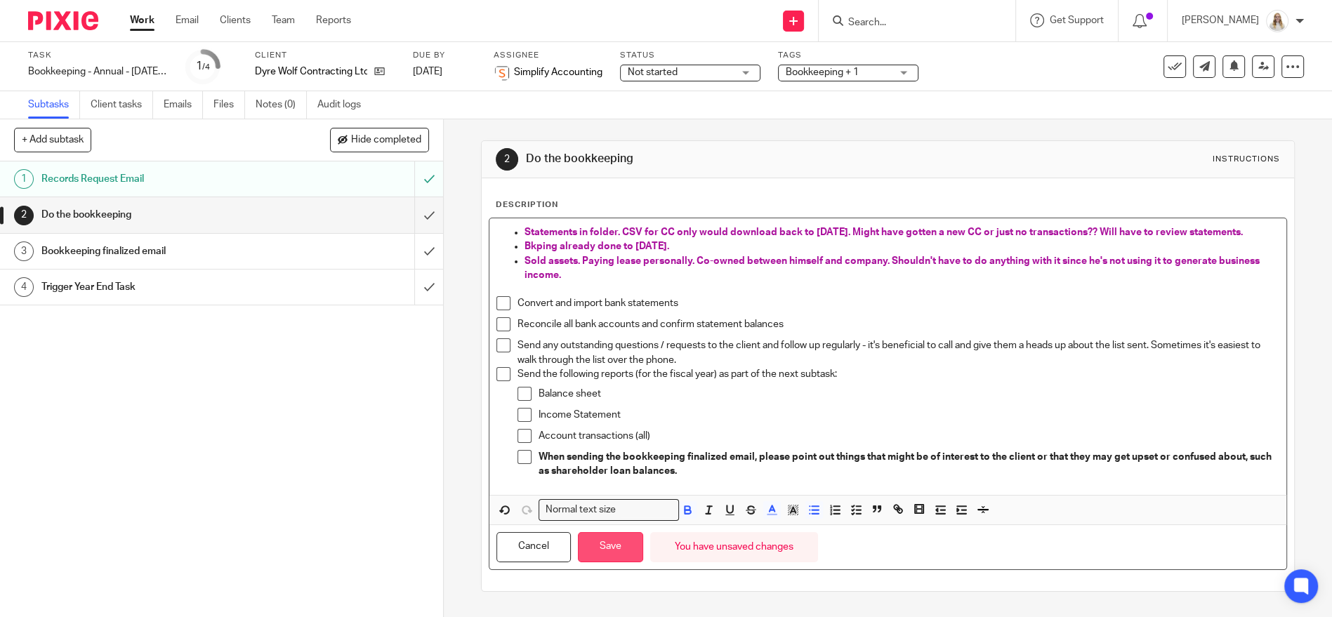
click at [617, 541] on button "Save" at bounding box center [610, 547] width 65 height 30
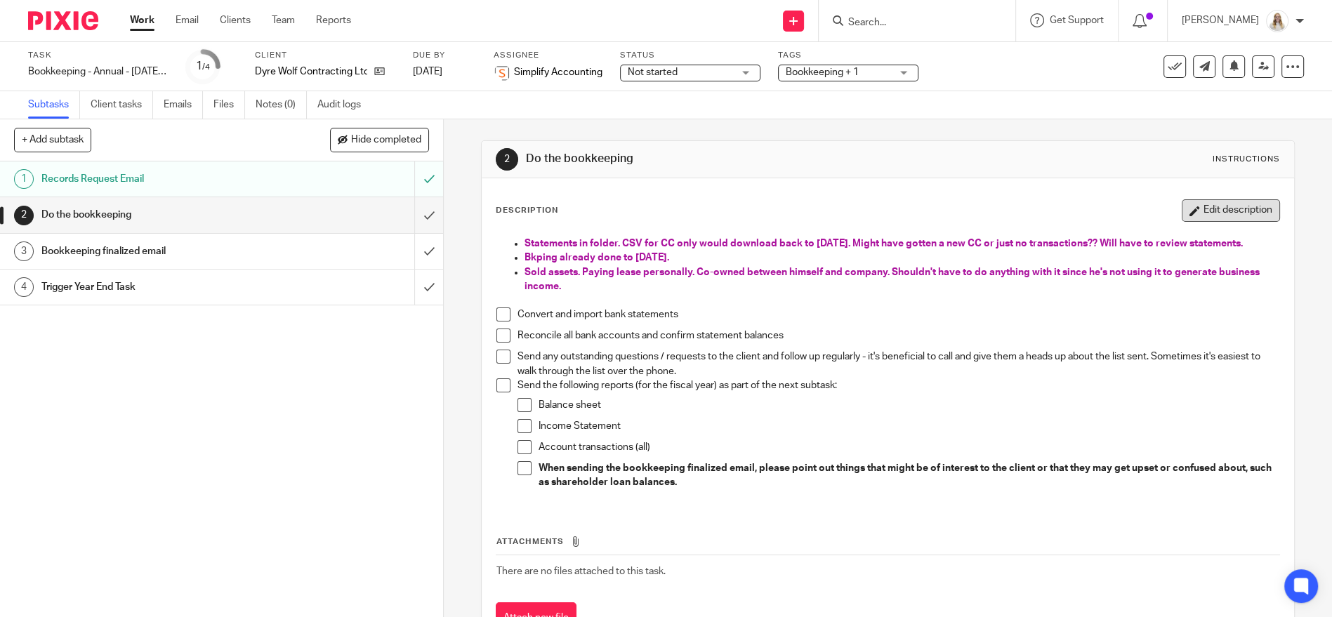
click at [1188, 210] on button "Edit description" at bounding box center [1231, 210] width 98 height 22
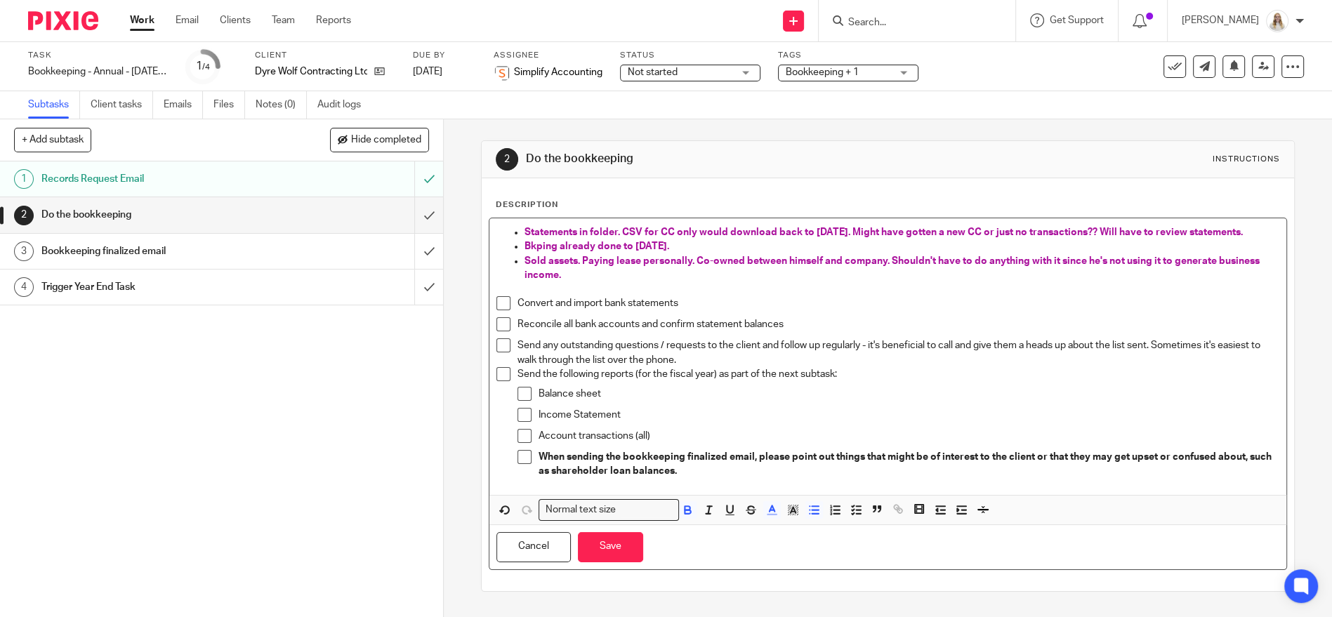
click at [671, 244] on p "Bkping already done to Sept 30." at bounding box center [902, 247] width 755 height 14
drag, startPoint x: 618, startPoint y: 230, endPoint x: 1255, endPoint y: 235, distance: 637.1
click at [1255, 235] on p "Statements in folder. CSV for CC only would download back to Feb 2025. Might ha…" at bounding box center [902, 232] width 755 height 14
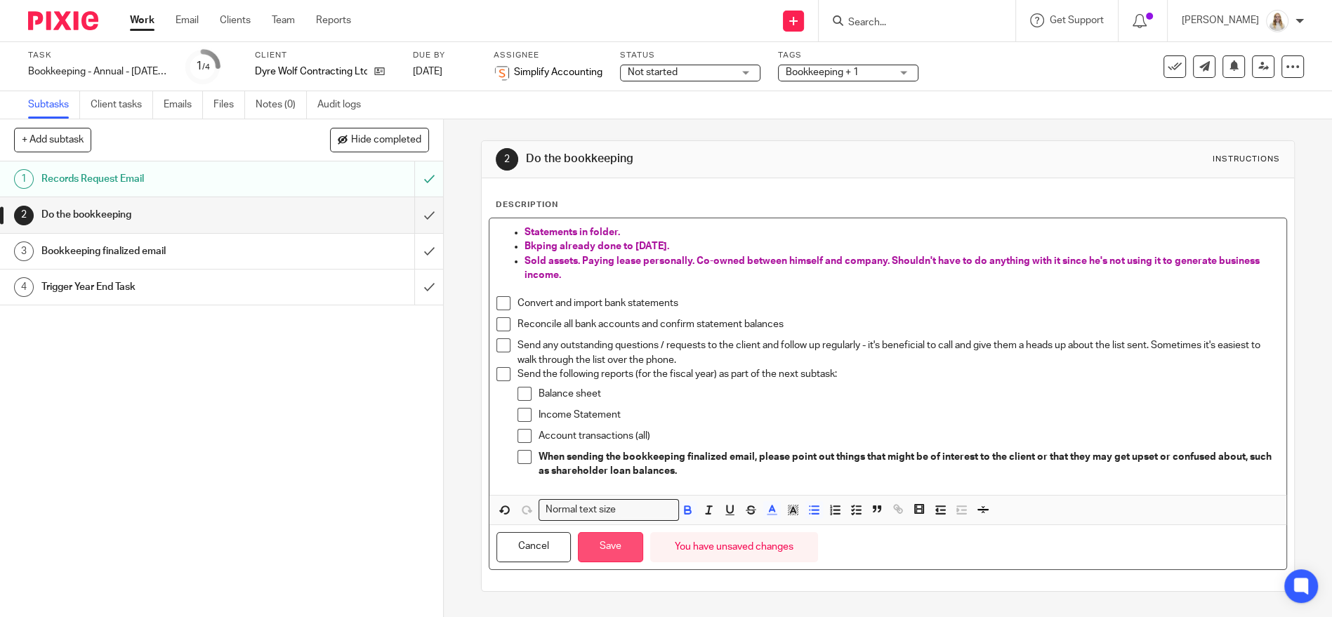
click at [611, 537] on button "Save" at bounding box center [610, 547] width 65 height 30
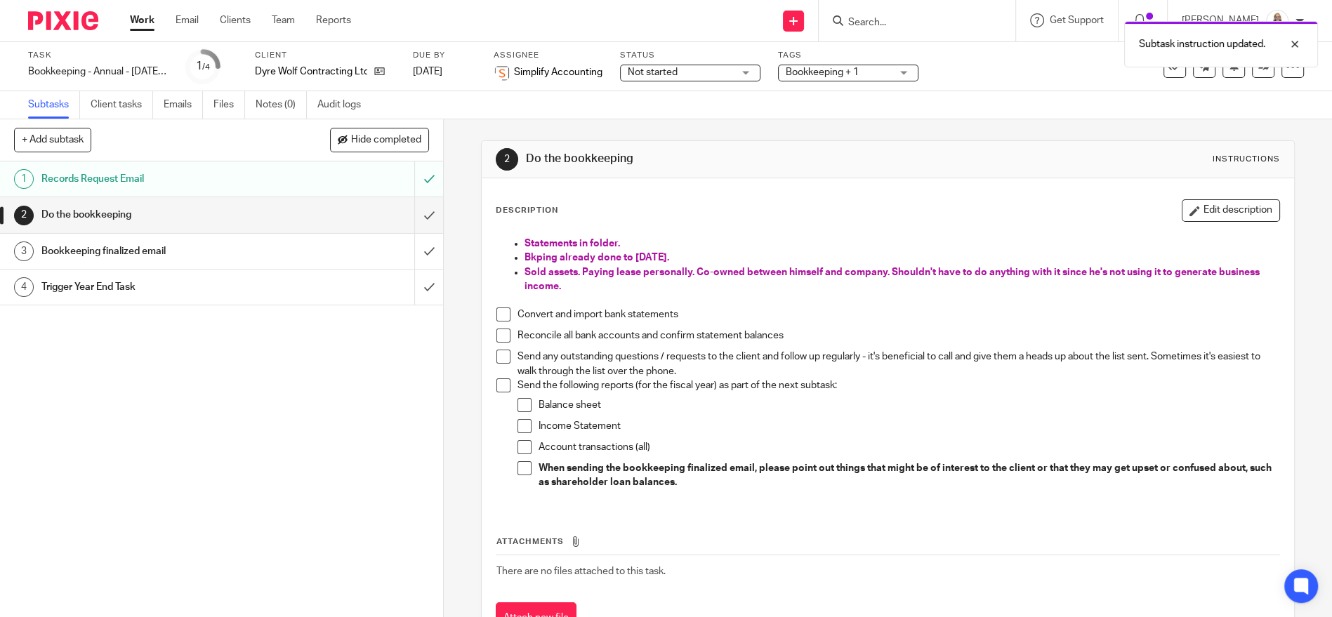
click at [1223, 211] on button "Edit description" at bounding box center [1231, 210] width 98 height 22
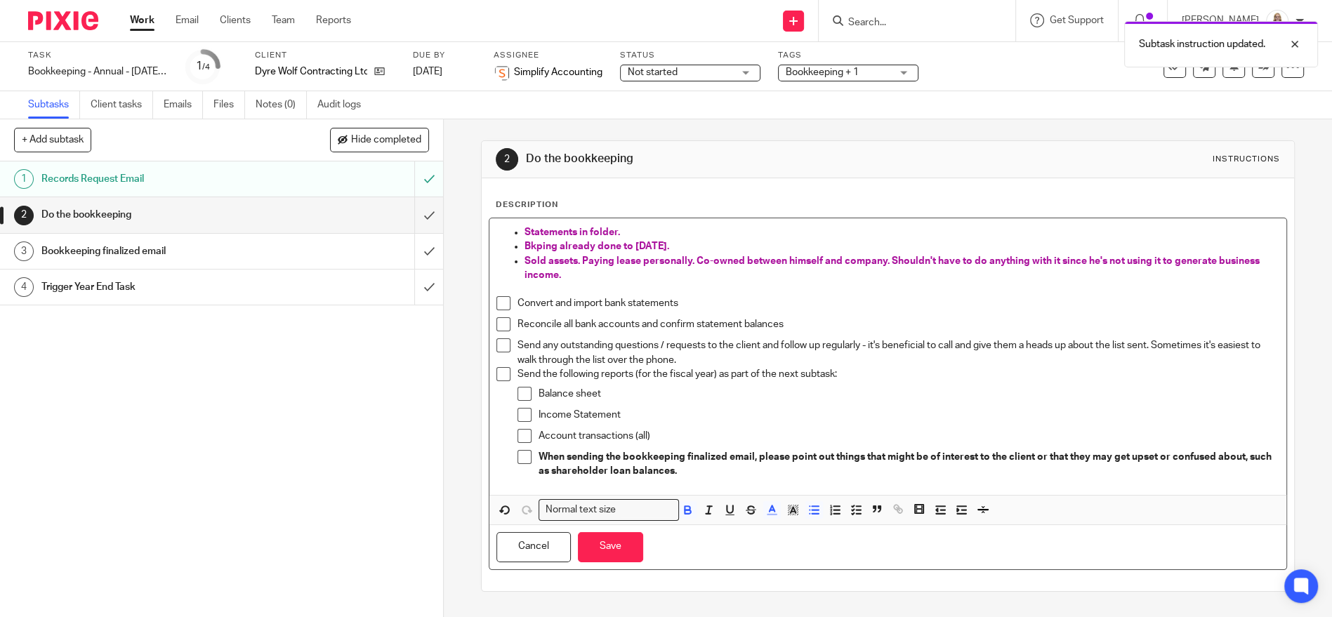
click at [525, 242] on span "Bkping already done to Sept 30." at bounding box center [597, 247] width 145 height 10
click at [618, 225] on p "Statements in folder." at bounding box center [902, 232] width 755 height 14
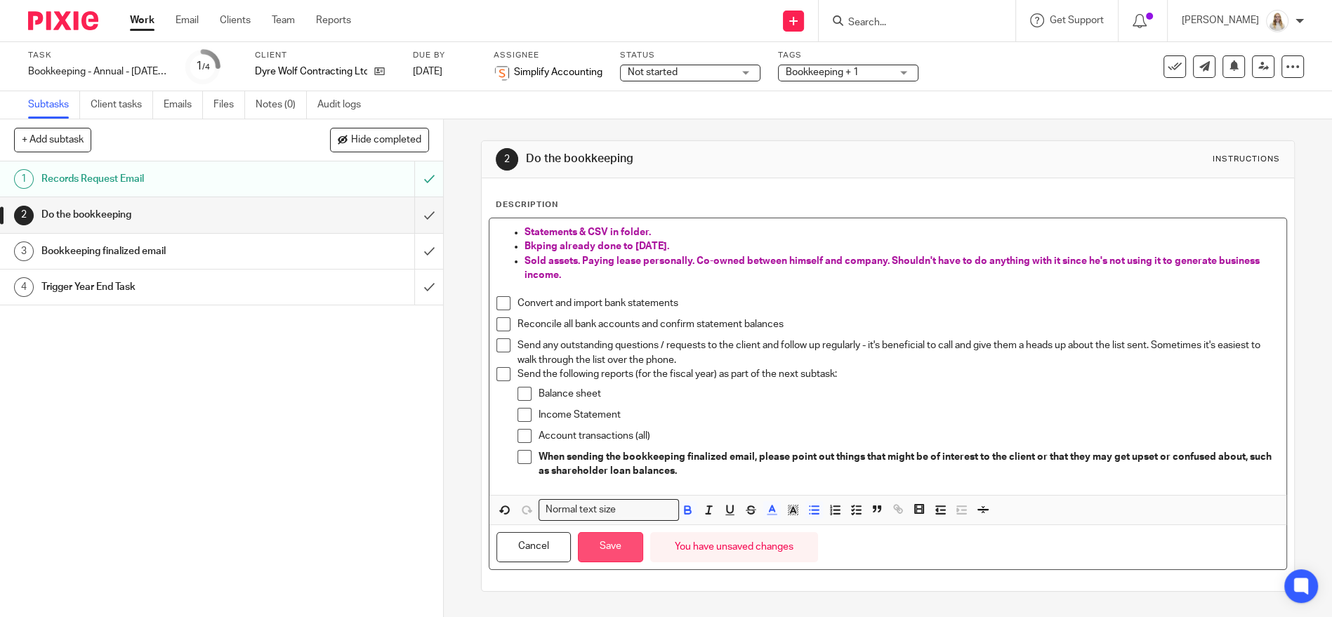
click at [601, 539] on button "Save" at bounding box center [610, 547] width 65 height 30
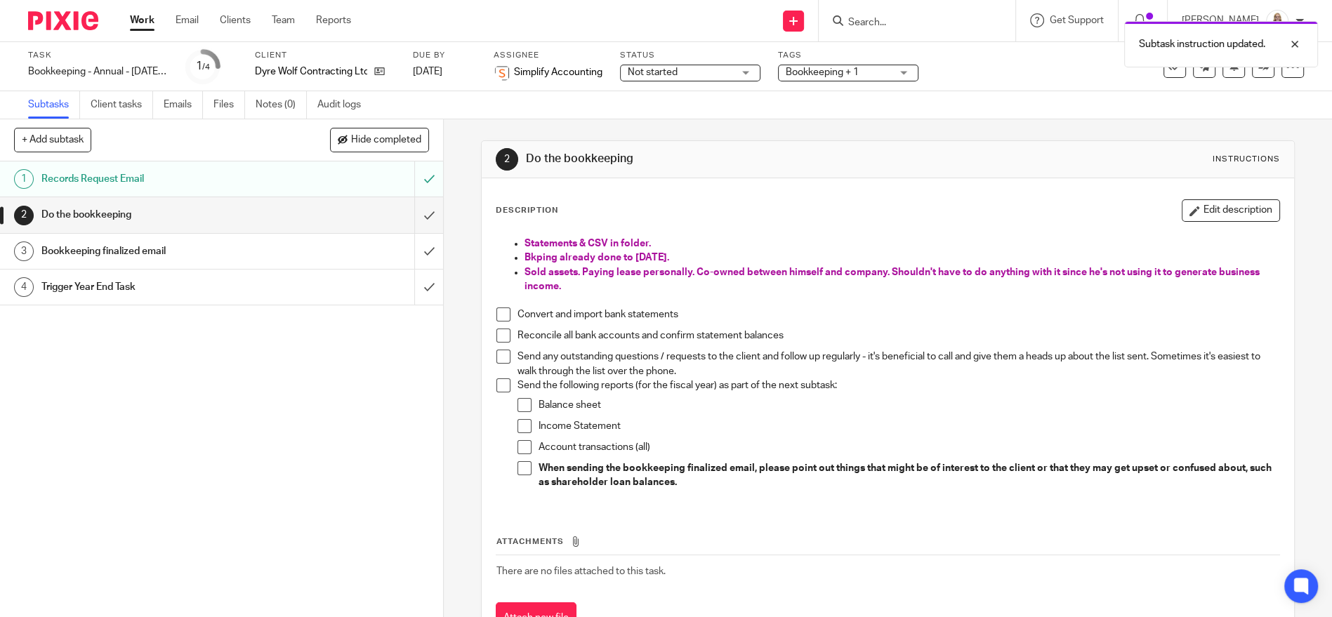
click at [818, 123] on div "2 Do the bookkeeping Instructions Description Edit description Statements & CSV…" at bounding box center [888, 398] width 814 height 558
click at [140, 21] on link "Work" at bounding box center [142, 20] width 25 height 14
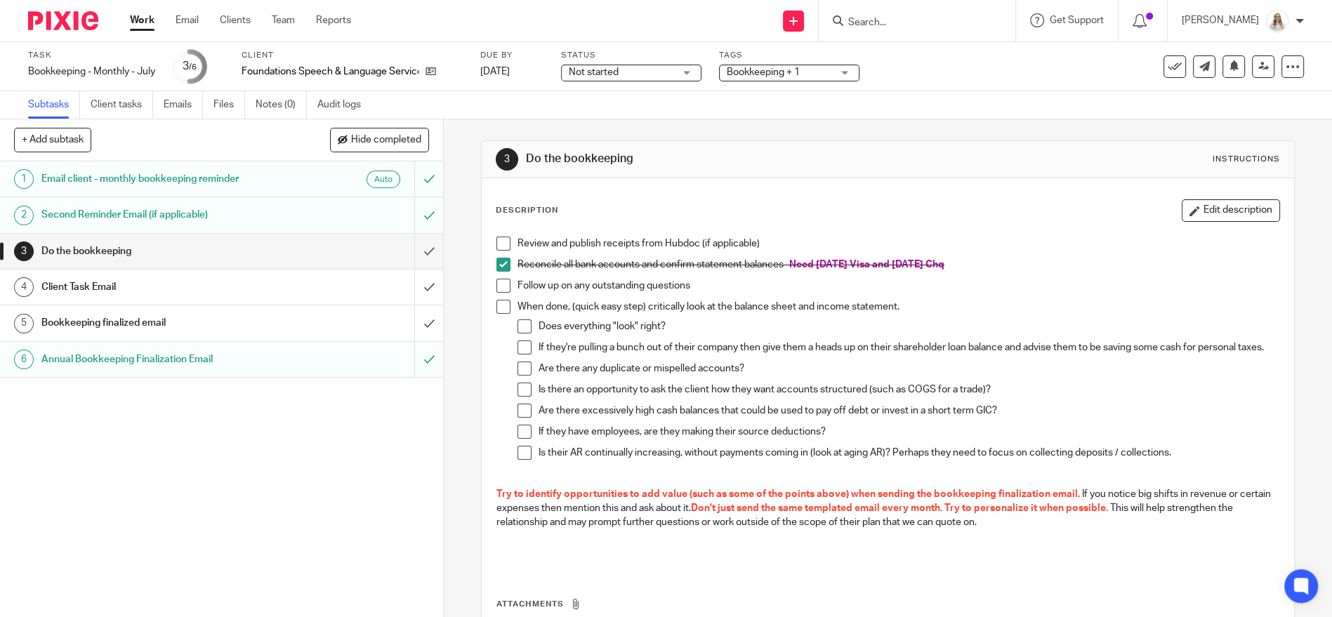
click at [502, 244] on span at bounding box center [504, 244] width 14 height 14
